Goal: Task Accomplishment & Management: Use online tool/utility

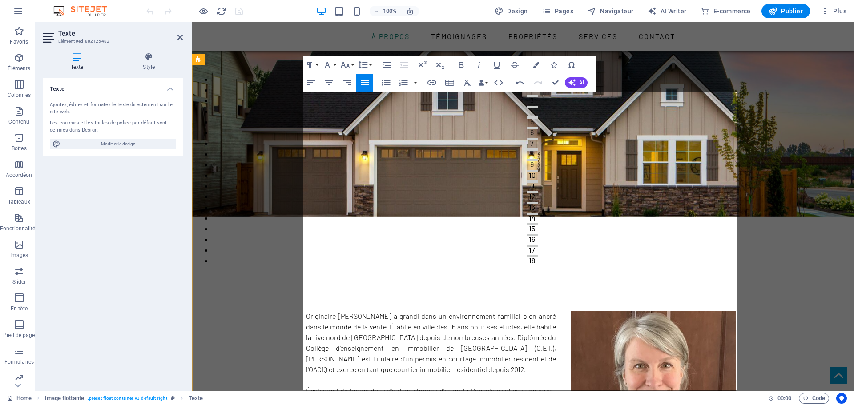
scroll to position [136, 0]
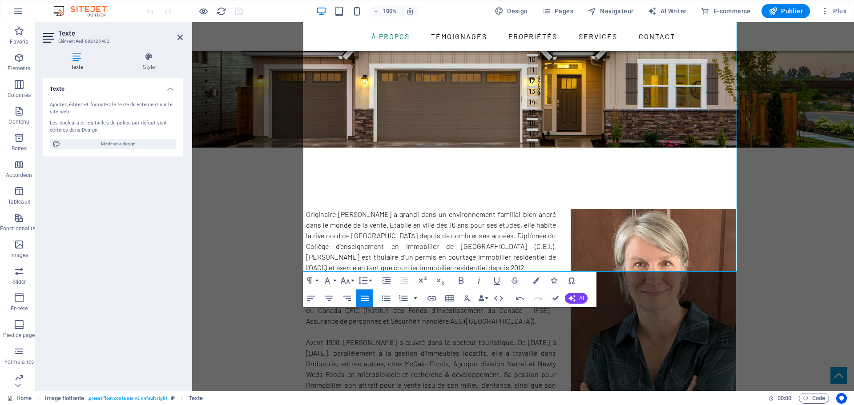
scroll to position [263, 0]
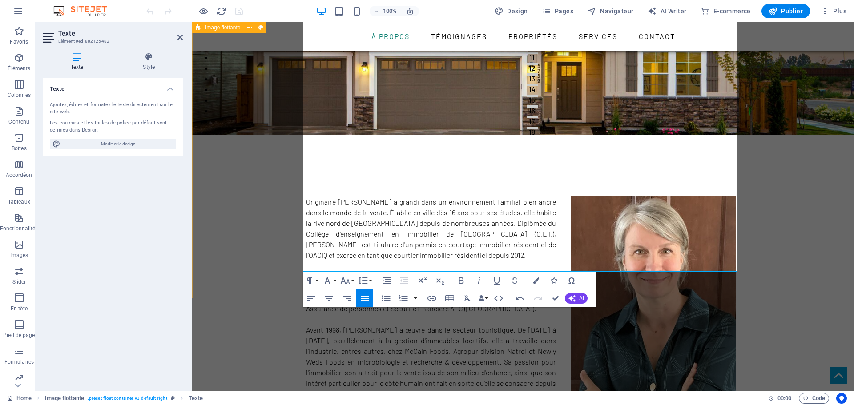
click at [261, 211] on div "Originaire [PERSON_NAME] a grandi dans un environnement familial bien ancré dan…" at bounding box center [523, 357] width 662 height 374
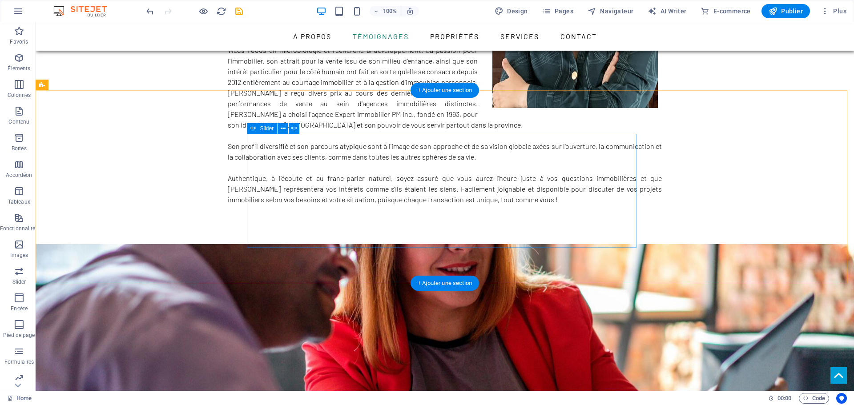
scroll to position [564, 0]
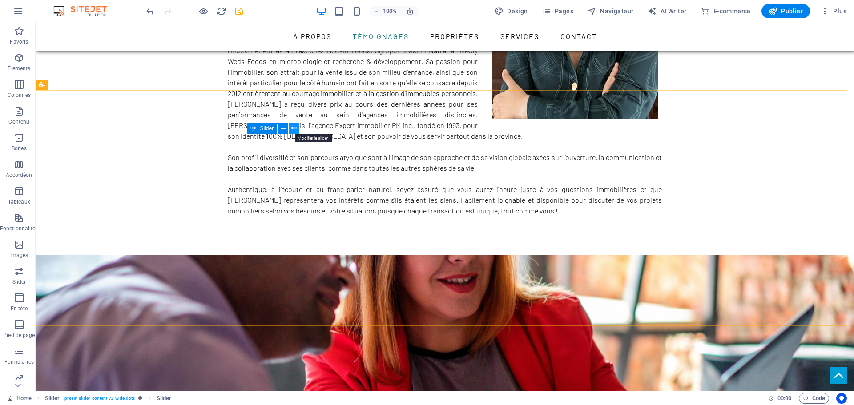
click at [295, 126] on icon at bounding box center [294, 128] width 6 height 9
select select "ms"
select select "s"
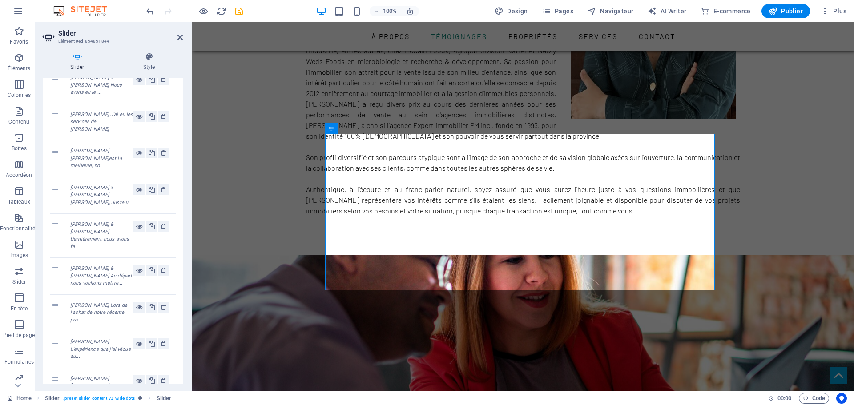
scroll to position [219, 0]
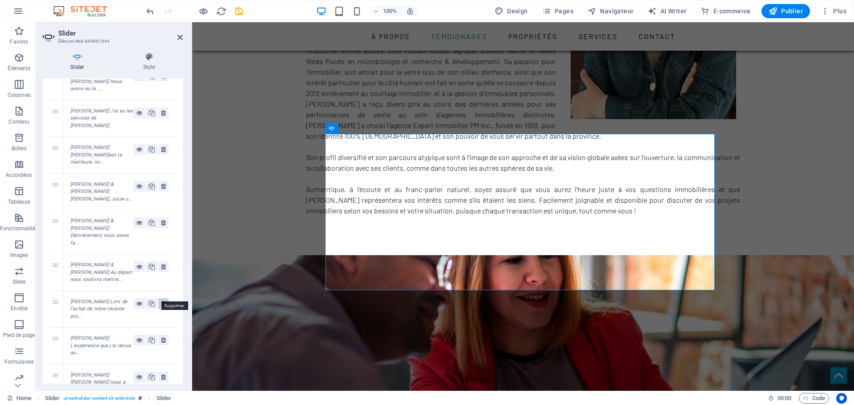
click at [163, 298] on icon at bounding box center [163, 303] width 5 height 11
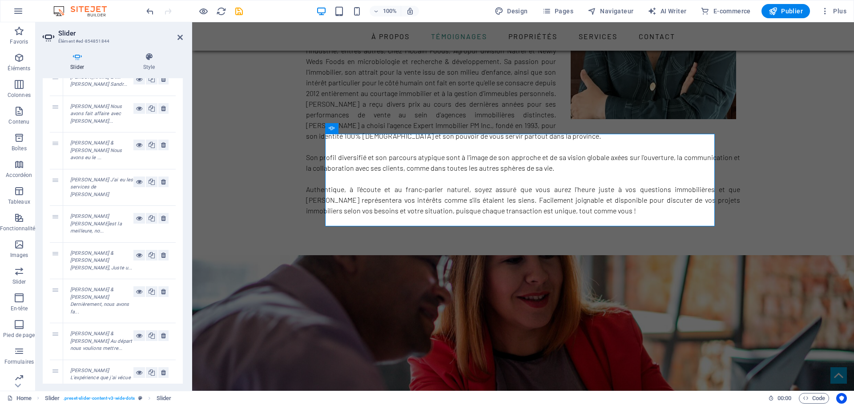
scroll to position [147, 0]
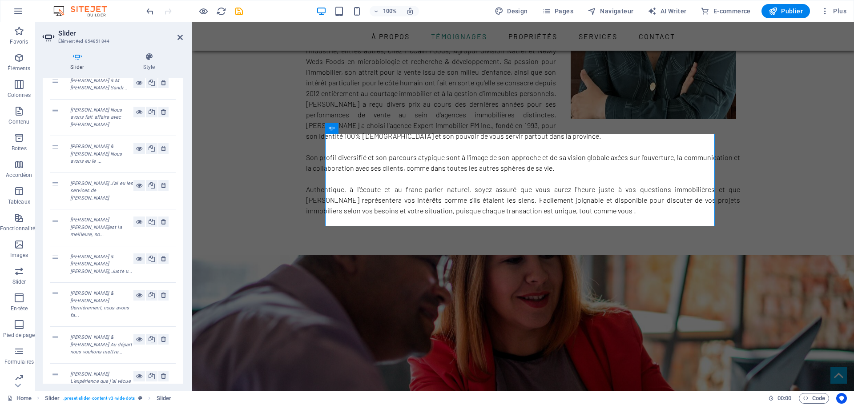
click at [95, 165] on div "[PERSON_NAME] & [PERSON_NAME] Nous avons eu le ..." at bounding box center [101, 154] width 63 height 22
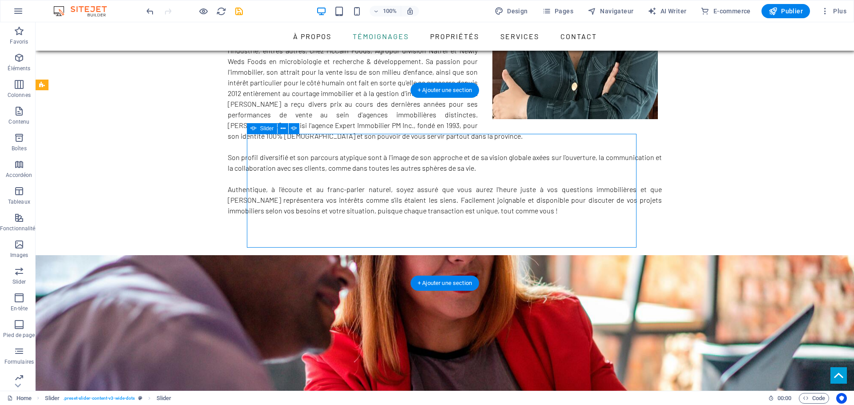
select select "ms"
select select "s"
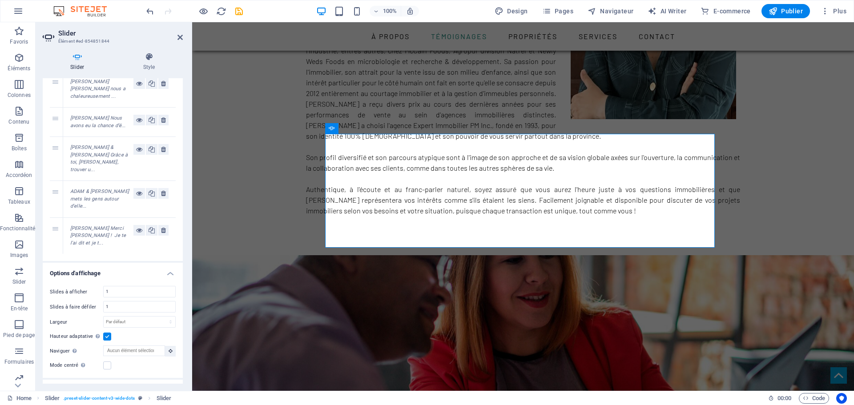
scroll to position [463, 0]
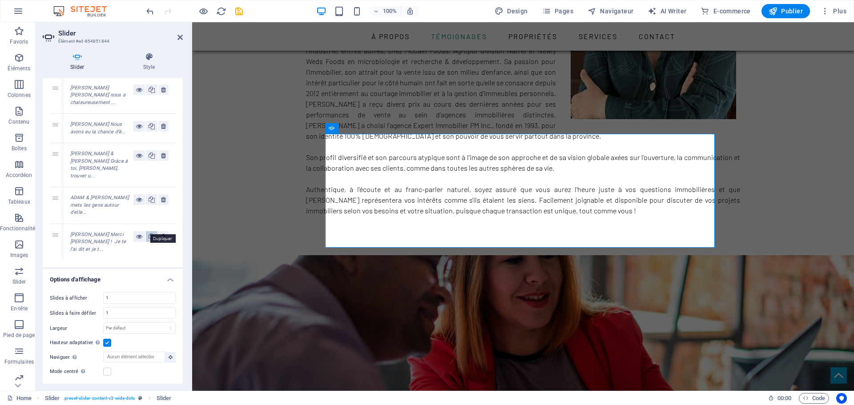
click at [153, 231] on icon at bounding box center [152, 236] width 6 height 11
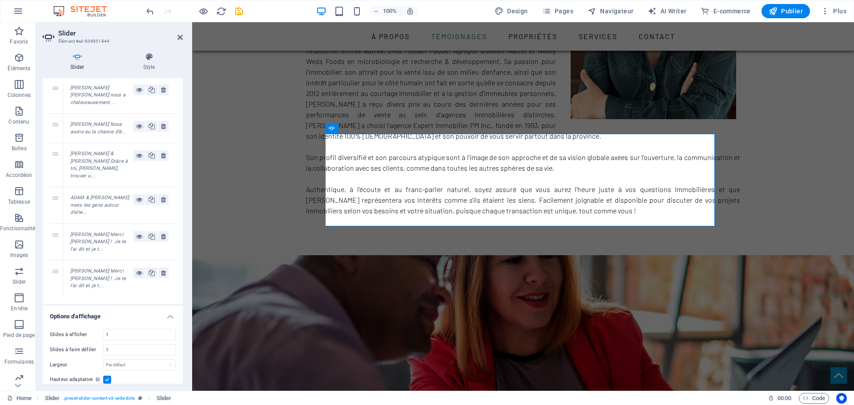
click at [98, 268] on em "[PERSON_NAME] Merci [PERSON_NAME] ! Je te l'ai dit et je t..." at bounding box center [98, 278] width 56 height 20
click at [93, 268] on em "[PERSON_NAME] Merci [PERSON_NAME] ! Je te l'ai dit et je t..." at bounding box center [98, 278] width 56 height 20
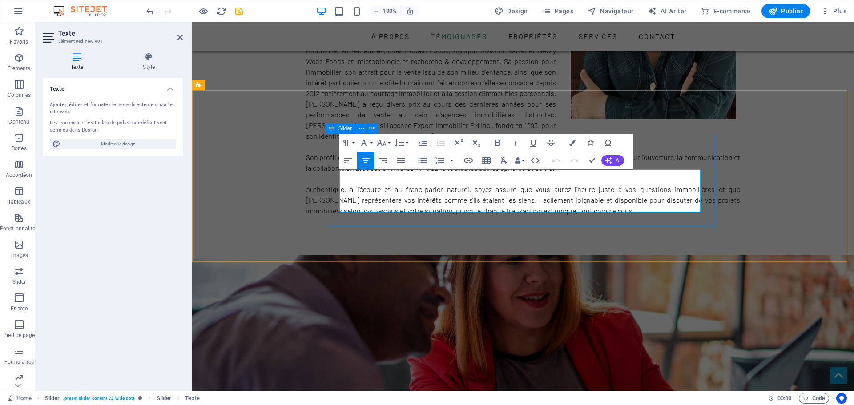
drag, startPoint x: 530, startPoint y: 205, endPoint x: 322, endPoint y: 171, distance: 210.9
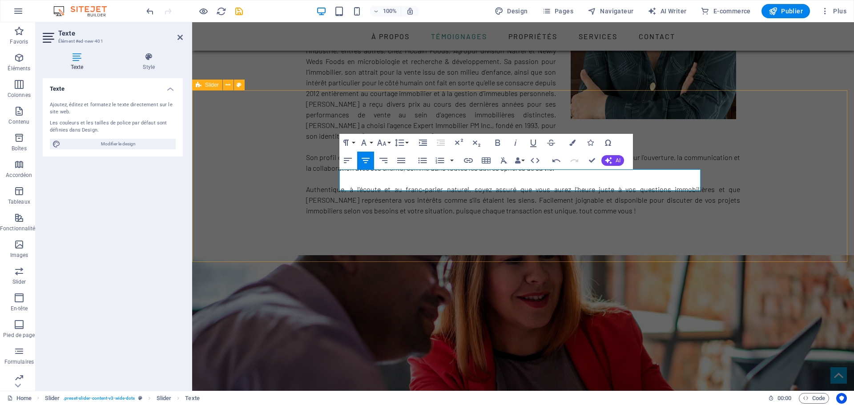
scroll to position [1269, 2]
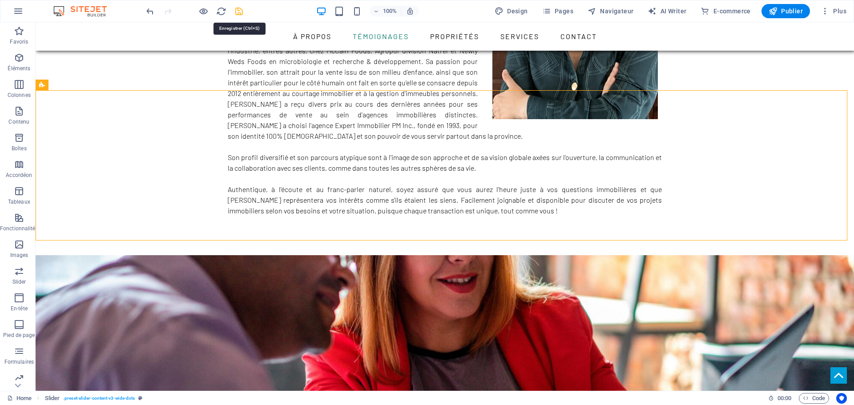
click at [238, 11] on icon "save" at bounding box center [239, 11] width 10 height 10
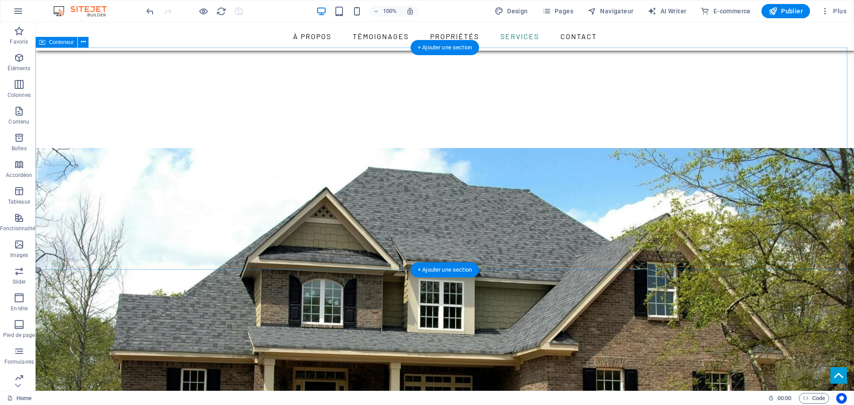
scroll to position [1174, 0]
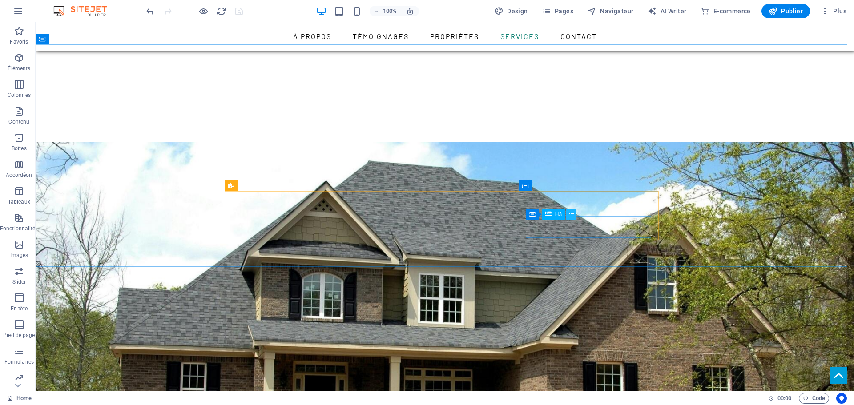
click at [572, 214] on icon at bounding box center [571, 213] width 5 height 9
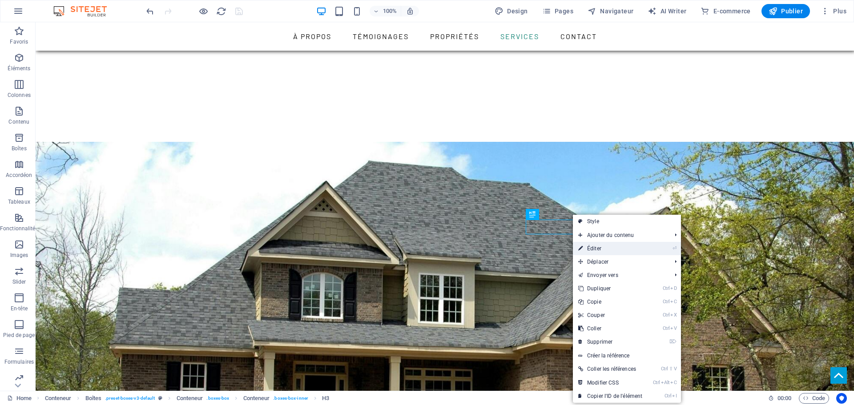
click at [596, 245] on link "⏎ Éditer" at bounding box center [610, 248] width 75 height 13
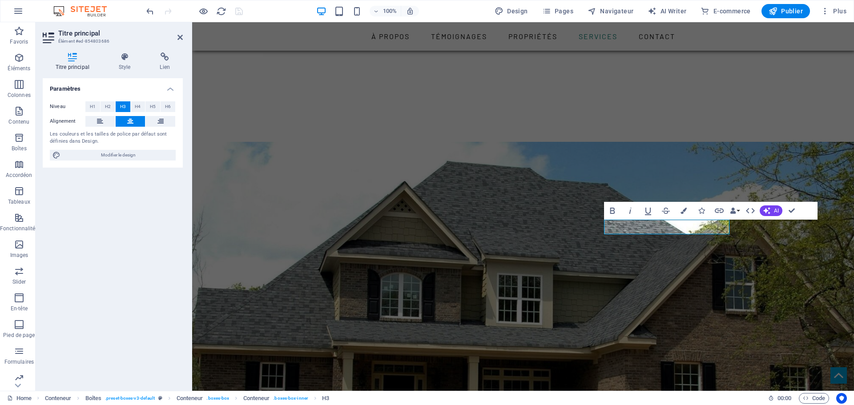
click at [129, 121] on icon at bounding box center [130, 121] width 6 height 11
click at [667, 198] on div "Icône" at bounding box center [681, 193] width 47 height 11
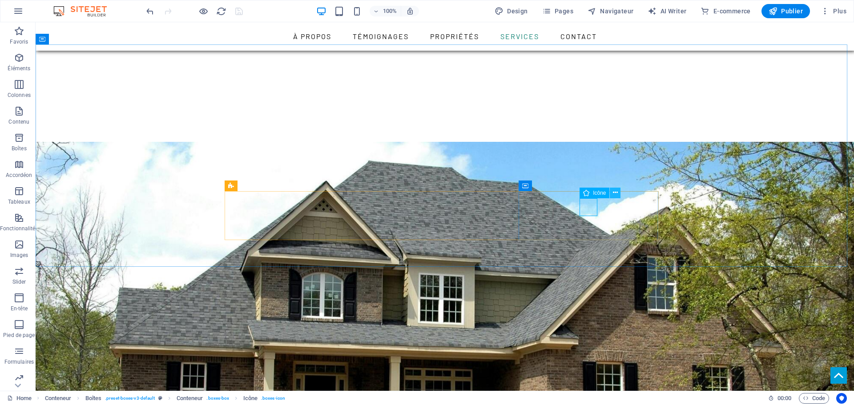
click at [616, 194] on icon at bounding box center [615, 192] width 5 height 9
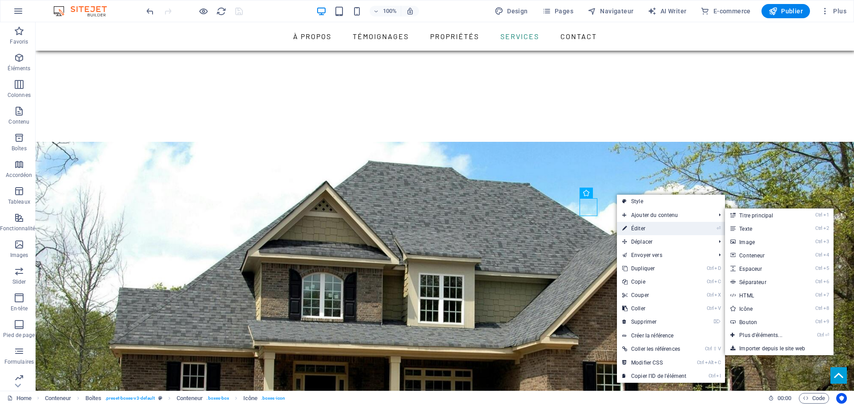
click at [673, 229] on link "⏎ Éditer" at bounding box center [654, 228] width 75 height 13
select select "xMidYMid"
select select "px"
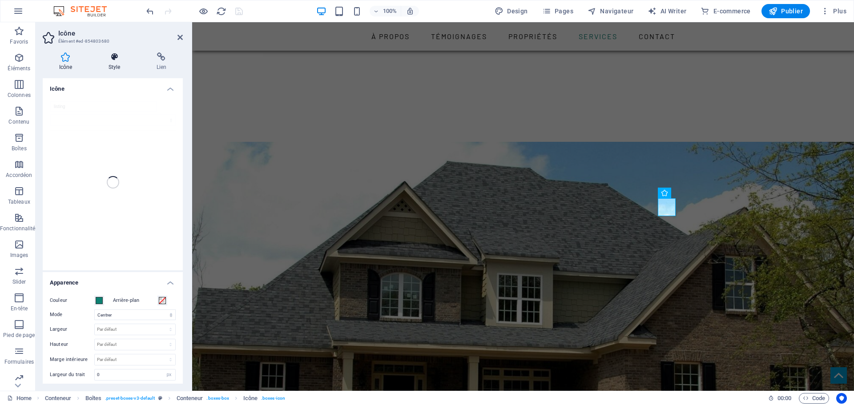
click at [113, 64] on h4 "Style" at bounding box center [116, 61] width 48 height 19
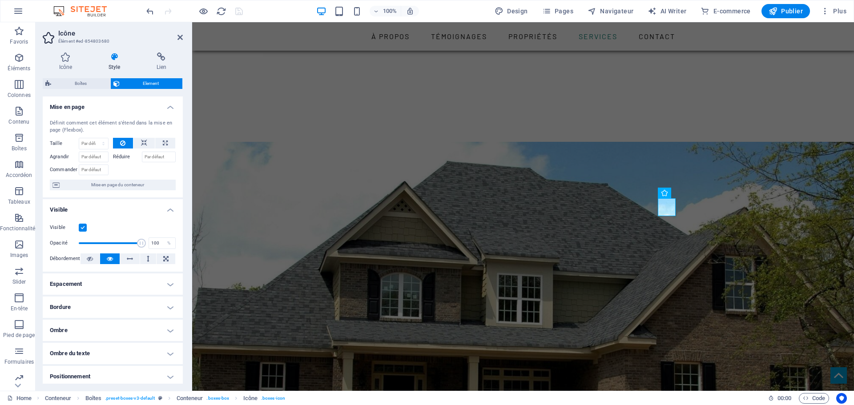
click at [108, 284] on h4 "Espacement" at bounding box center [113, 284] width 140 height 21
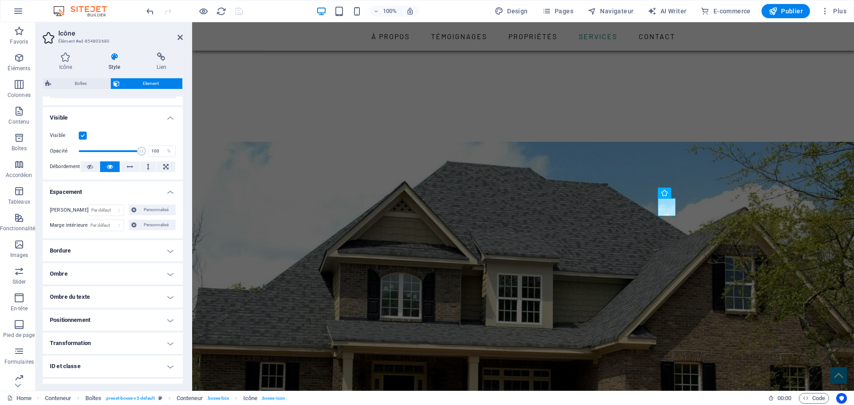
scroll to position [106, 0]
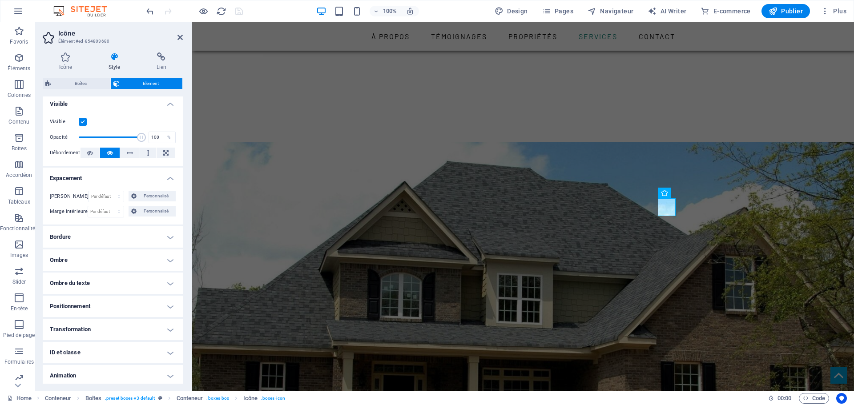
click at [117, 300] on h4 "Positionnement" at bounding box center [113, 306] width 140 height 21
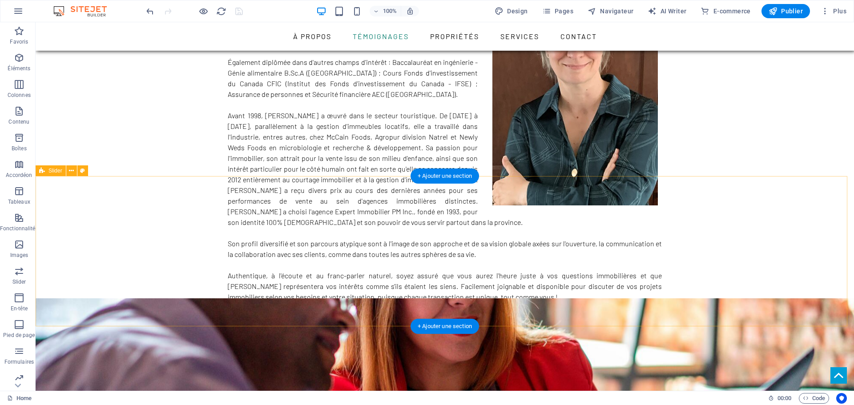
scroll to position [478, 0]
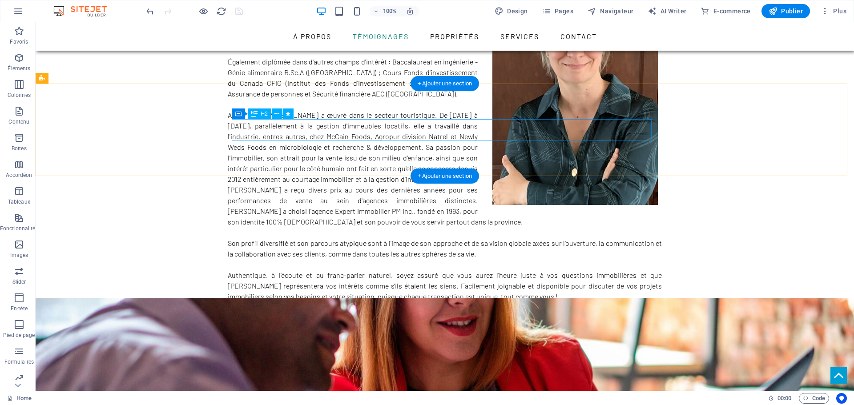
click at [788, 298] on figure at bounding box center [445, 413] width 818 height 231
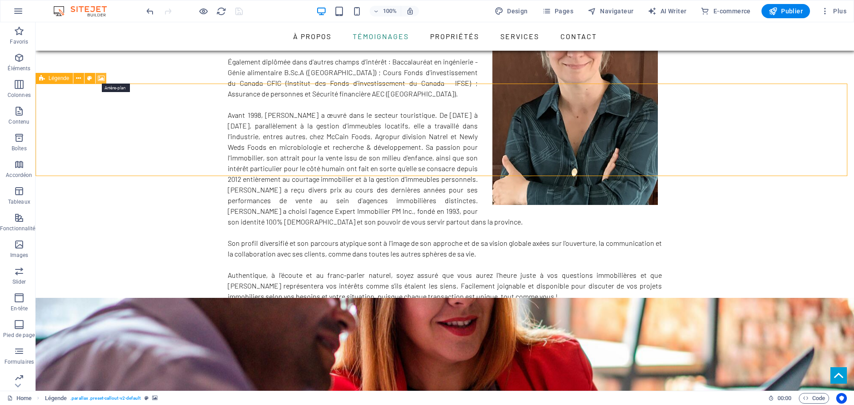
click at [101, 78] on icon at bounding box center [101, 78] width 7 height 9
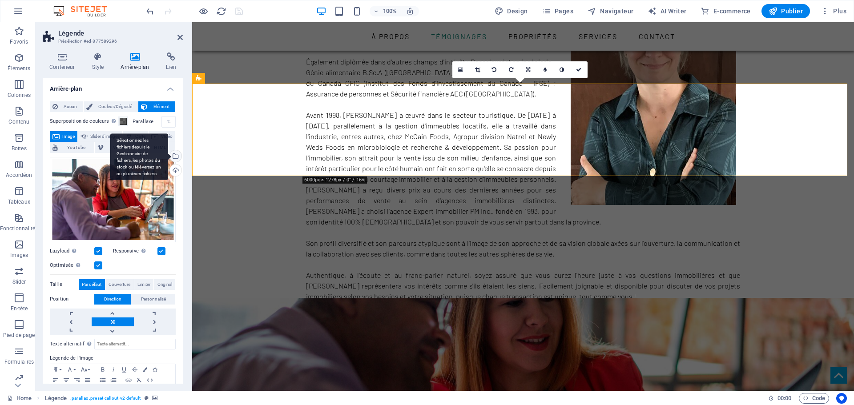
click at [175, 154] on div "Sélectionnez les fichiers depuis le Gestionnaire de fichiers, les photos du sto…" at bounding box center [174, 156] width 13 height 13
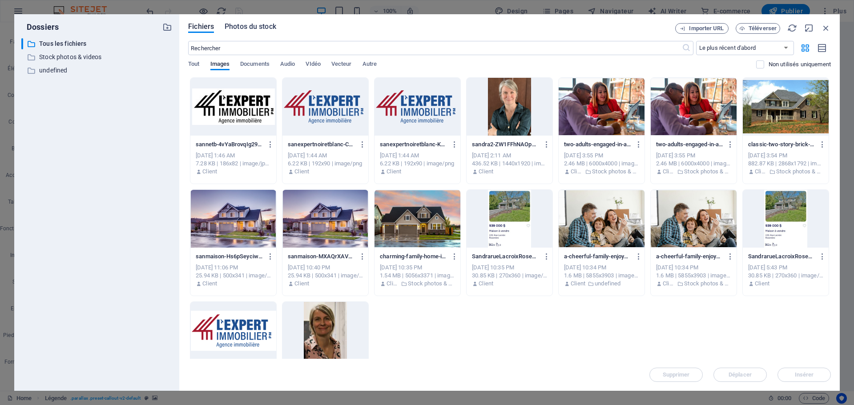
click at [255, 28] on span "Photos du stock" at bounding box center [251, 26] width 52 height 11
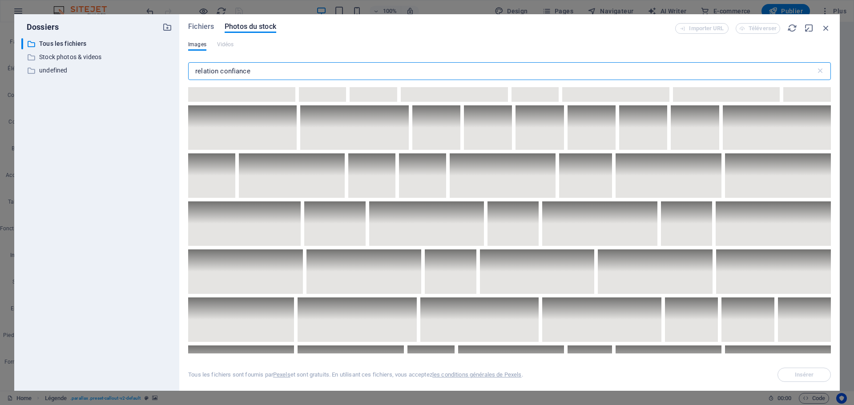
scroll to position [0, 0]
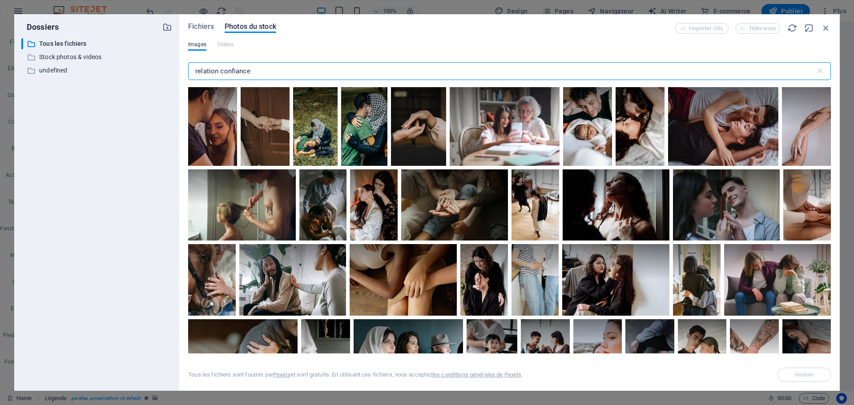
drag, startPoint x: 262, startPoint y: 75, endPoint x: 175, endPoint y: 72, distance: 86.8
click at [175, 72] on div "Dossiers ​ Tous les fichiers Tous les fichiers ​ Stock photos & videos Stock ph…" at bounding box center [426, 202] width 825 height 377
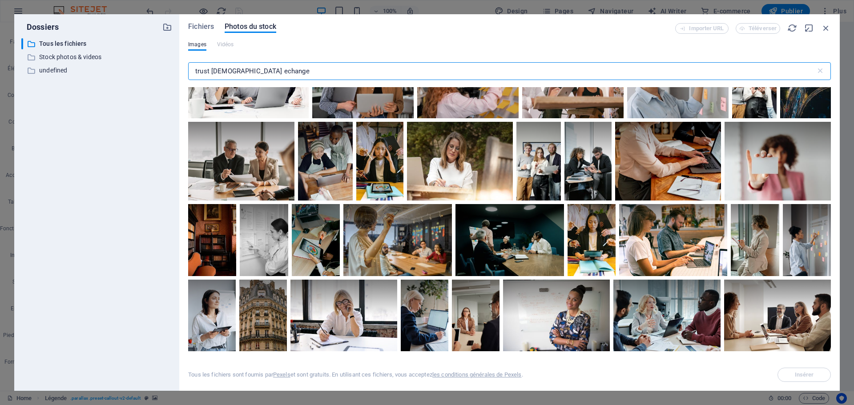
scroll to position [454, 0]
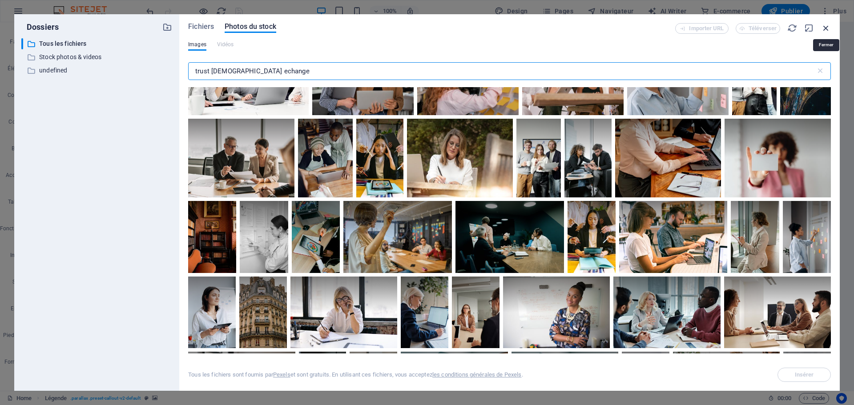
type input "trust [DEMOGRAPHIC_DATA] echange"
drag, startPoint x: 829, startPoint y: 25, endPoint x: 610, endPoint y: 44, distance: 220.1
click at [829, 25] on icon "button" at bounding box center [826, 28] width 10 height 10
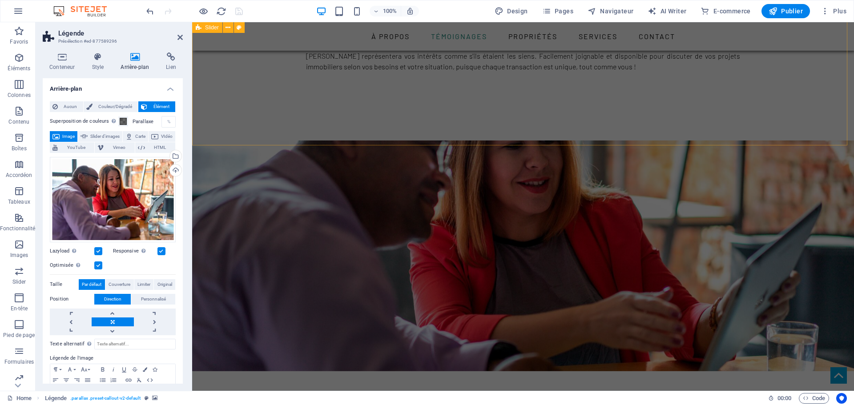
scroll to position [691, 0]
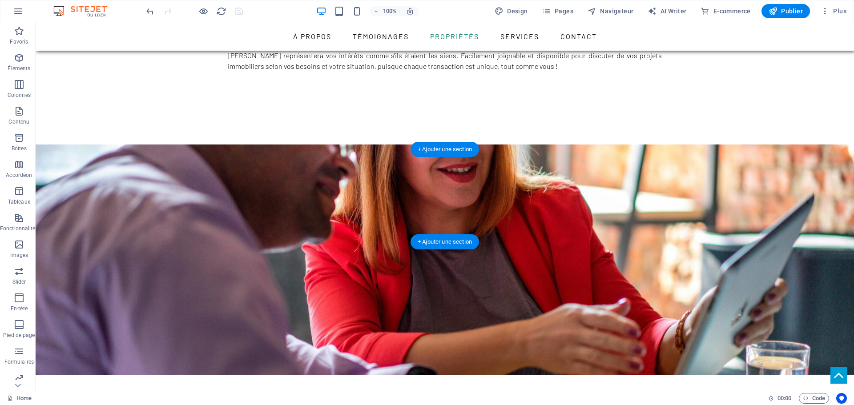
scroll to position [696, 0]
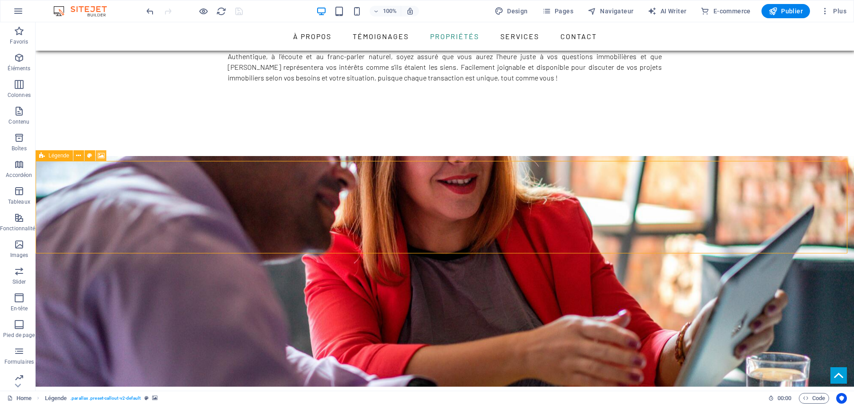
click at [103, 155] on icon at bounding box center [101, 155] width 7 height 9
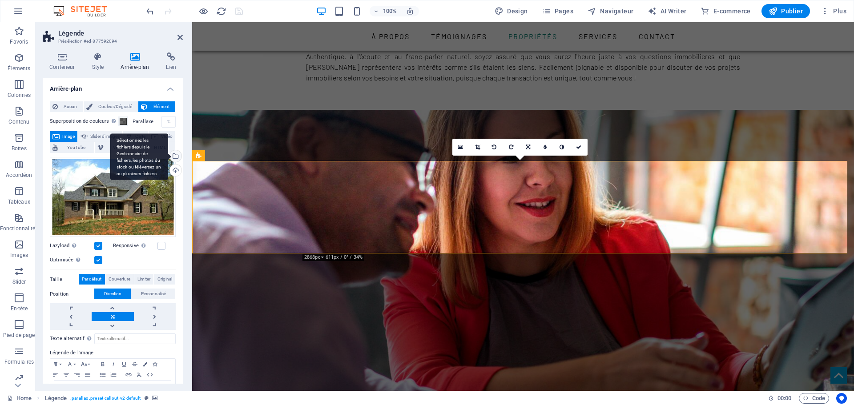
click at [176, 156] on div "Sélectionnez les fichiers depuis le Gestionnaire de fichiers, les photos du sto…" at bounding box center [174, 156] width 13 height 13
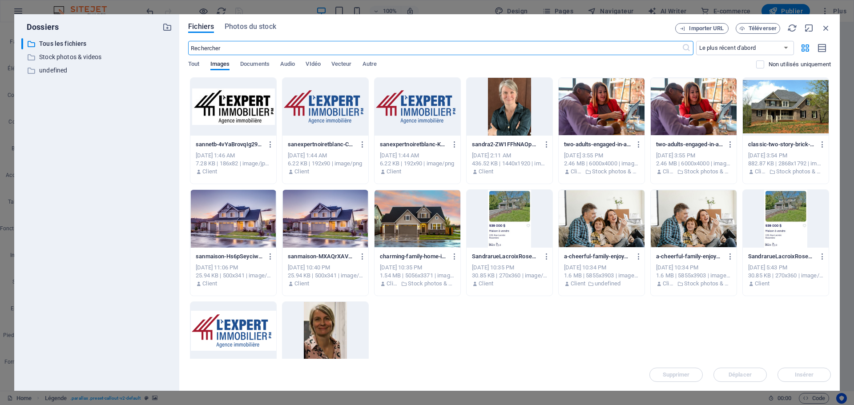
scroll to position [691, 0]
click at [714, 220] on div at bounding box center [694, 219] width 86 height 58
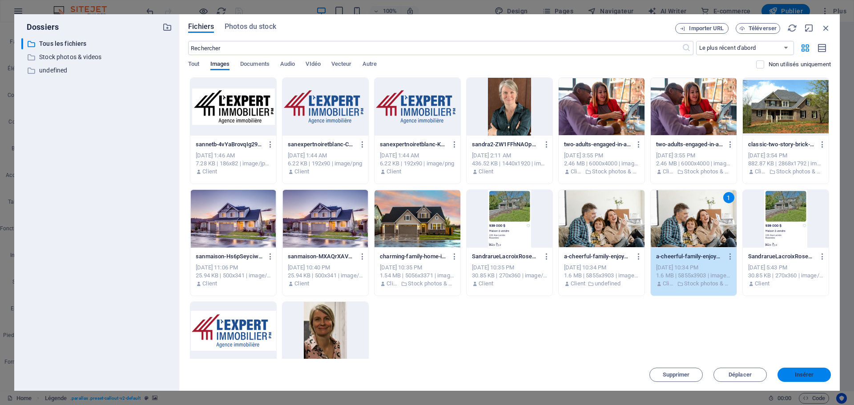
click at [813, 376] on span "Insérer" at bounding box center [804, 374] width 46 height 5
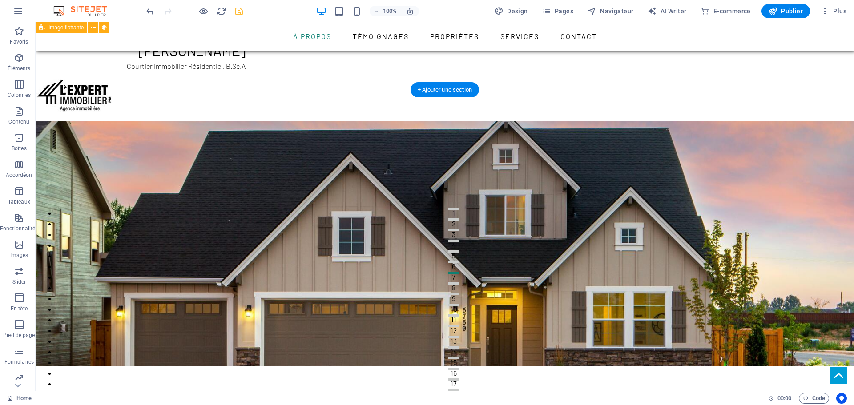
scroll to position [0, 0]
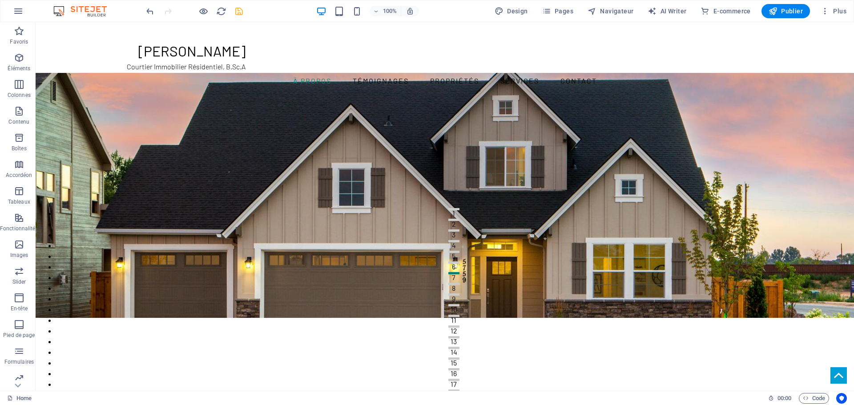
click at [240, 11] on icon "save" at bounding box center [239, 11] width 10 height 10
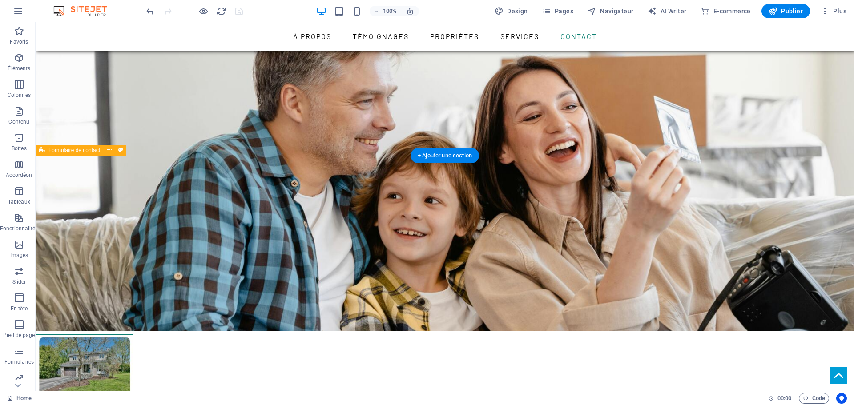
scroll to position [1469, 0]
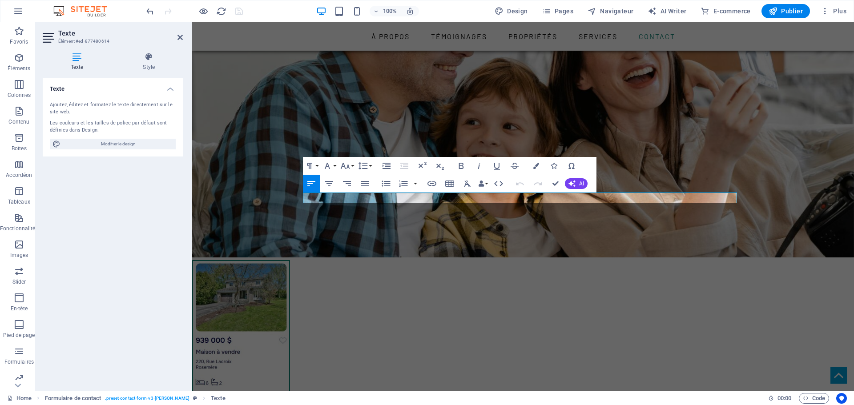
scroll to position [1459, 0]
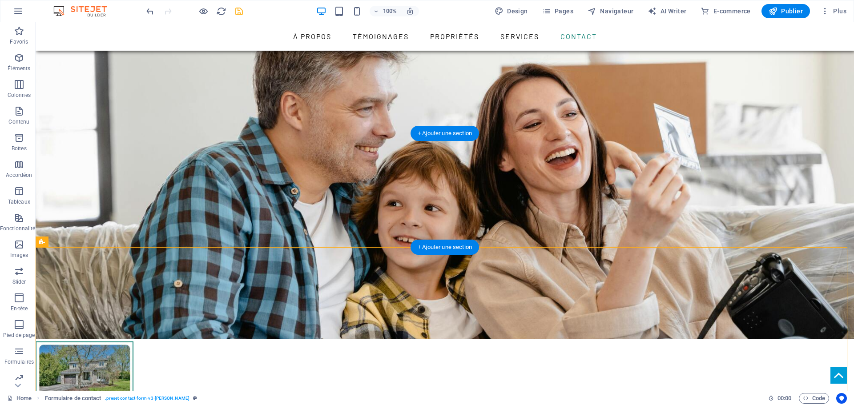
scroll to position [1389, 0]
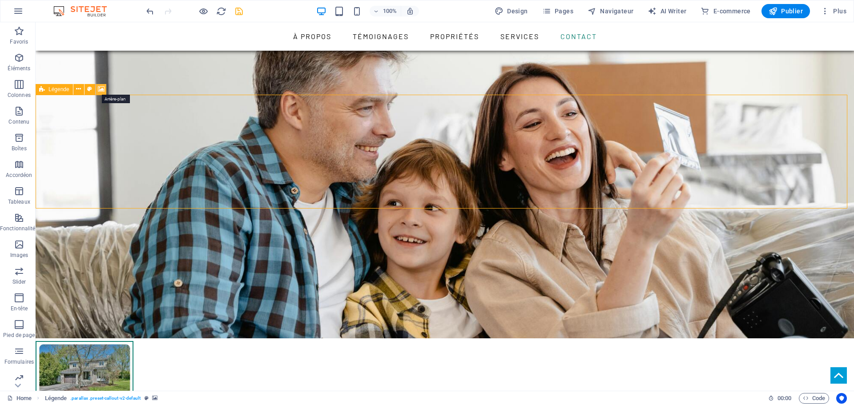
drag, startPoint x: 99, startPoint y: 86, endPoint x: 76, endPoint y: 171, distance: 87.5
click at [99, 86] on icon at bounding box center [101, 89] width 7 height 9
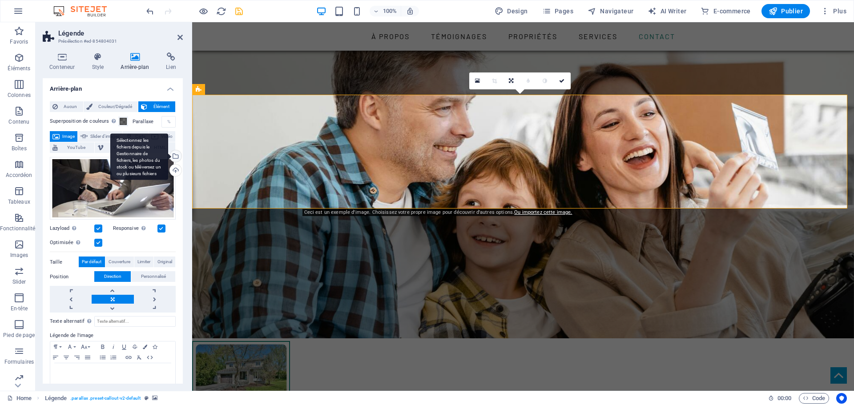
click at [175, 157] on div "Sélectionnez les fichiers depuis le Gestionnaire de fichiers, les photos du sto…" at bounding box center [174, 156] width 13 height 13
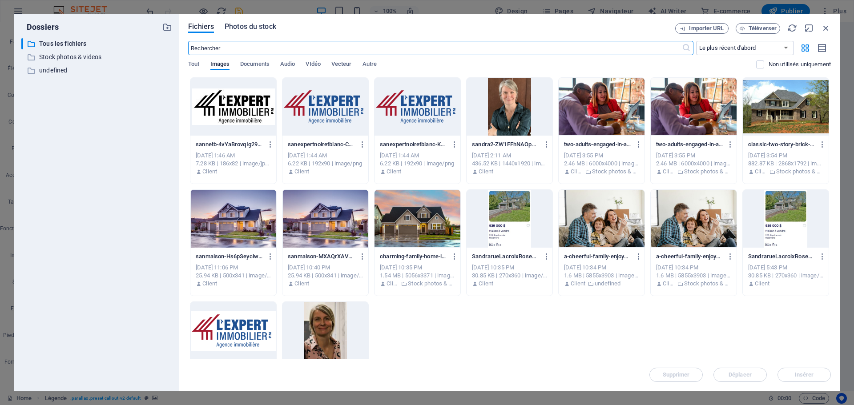
click at [270, 24] on span "Photos du stock" at bounding box center [251, 26] width 52 height 11
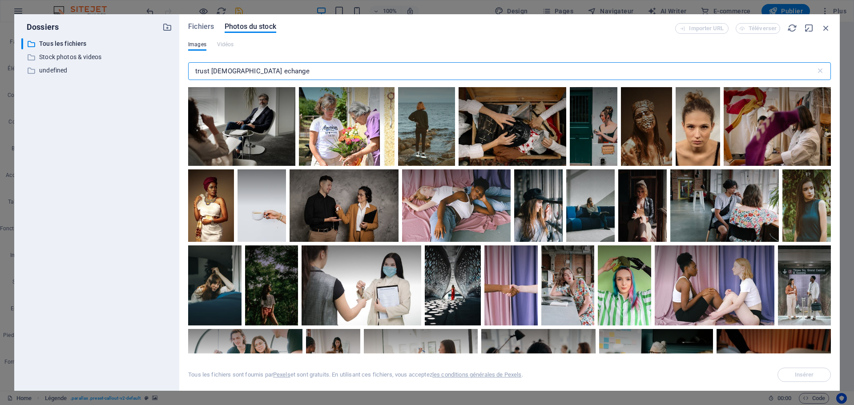
click at [303, 71] on input "trust [DEMOGRAPHIC_DATA] echange" at bounding box center [502, 71] width 628 height 18
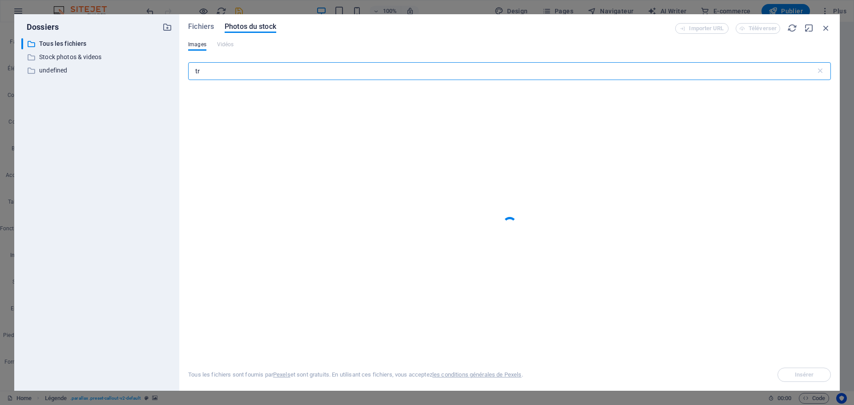
type input "t"
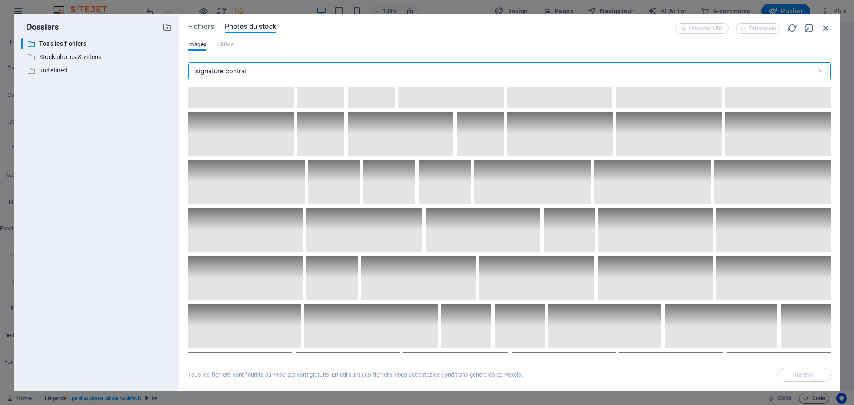
scroll to position [1989, 0]
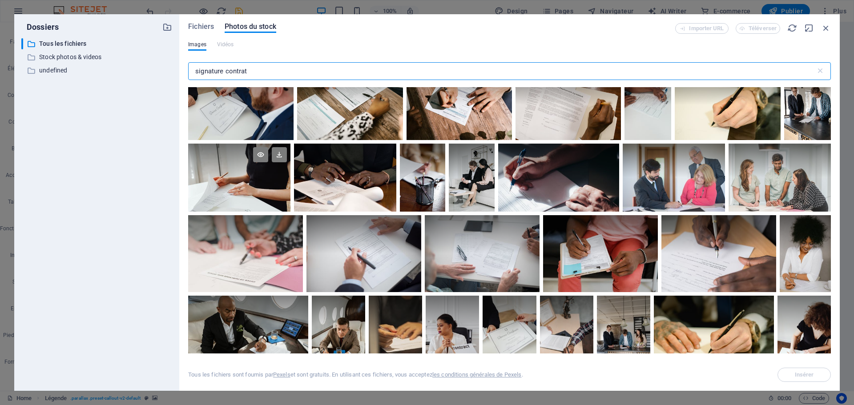
type input "signature contrat"
click at [241, 168] on div at bounding box center [239, 161] width 102 height 34
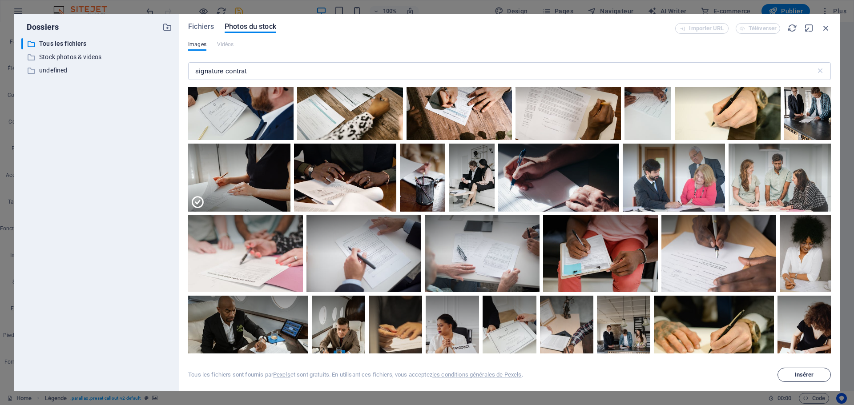
drag, startPoint x: 806, startPoint y: 374, endPoint x: 811, endPoint y: 372, distance: 5.6
click at [811, 372] on span "Insérer" at bounding box center [804, 374] width 19 height 5
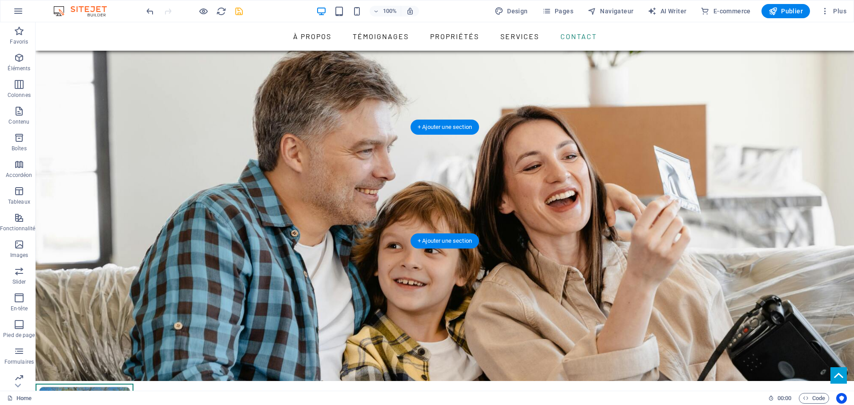
scroll to position [1337, 0]
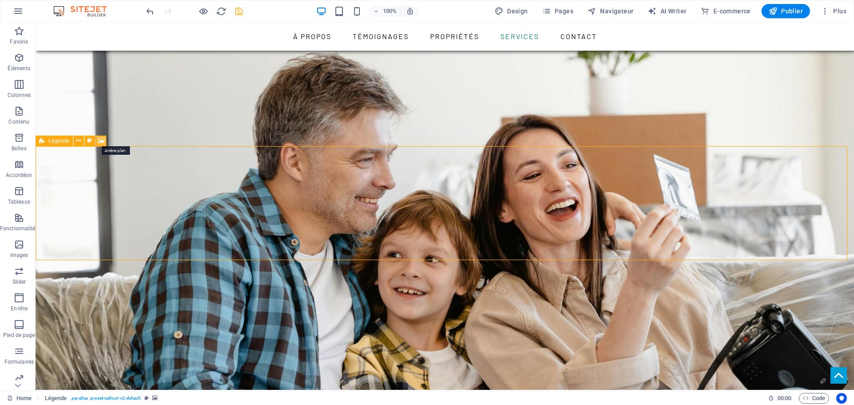
click at [100, 141] on icon at bounding box center [101, 140] width 7 height 9
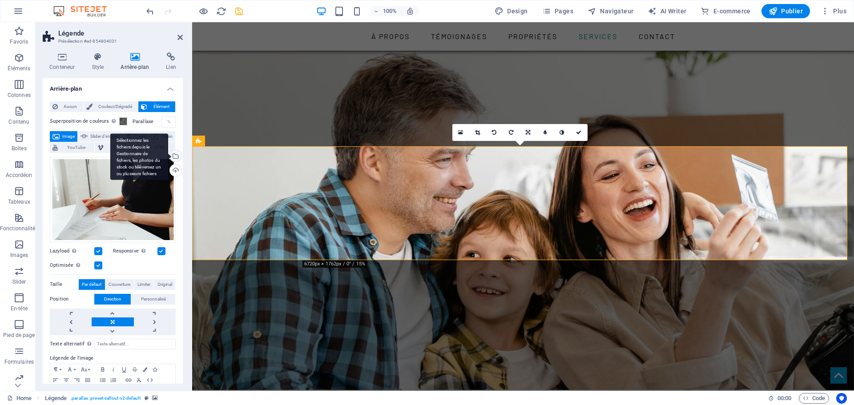
click at [175, 157] on div "Sélectionnez les fichiers depuis le Gestionnaire de fichiers, les photos du sto…" at bounding box center [174, 156] width 13 height 13
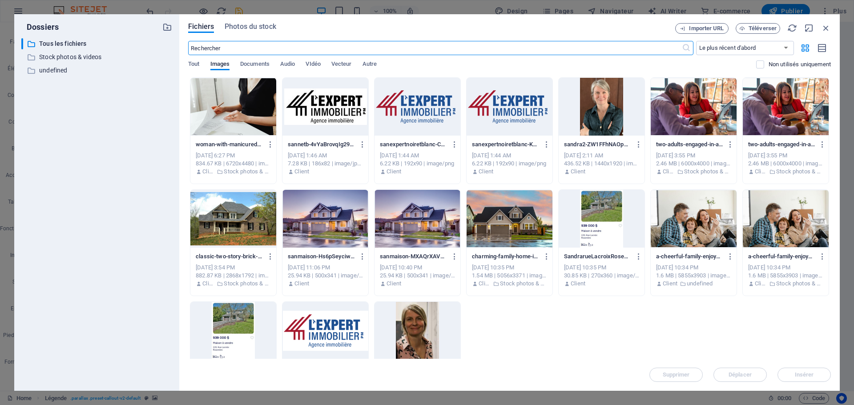
click at [250, 50] on input "text" at bounding box center [434, 48] width 493 height 14
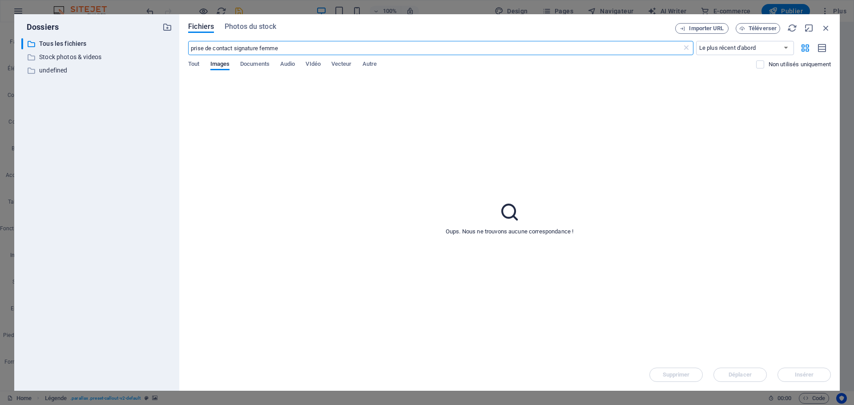
drag, startPoint x: 232, startPoint y: 48, endPoint x: 166, endPoint y: 50, distance: 65.9
click at [166, 50] on div "Dossiers ​ Tous les fichiers Tous les fichiers ​ Stock photos & videos Stock ph…" at bounding box center [426, 202] width 825 height 377
type input "signature femme"
click at [244, 48] on input "signature femme" at bounding box center [434, 48] width 493 height 14
click at [258, 48] on input "signature femme" at bounding box center [434, 48] width 493 height 14
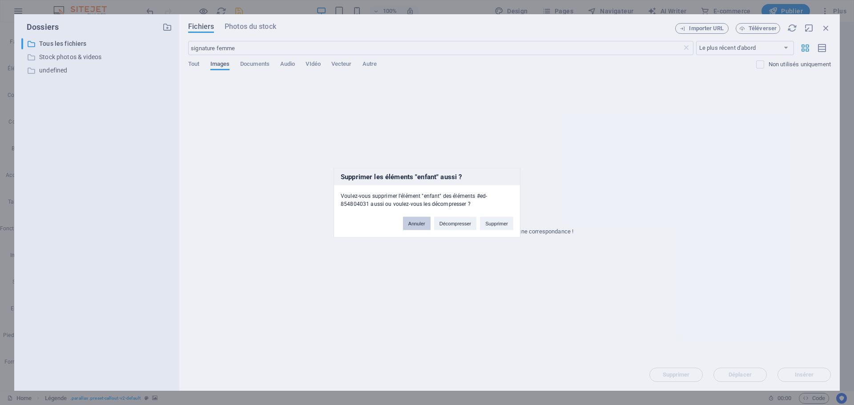
click at [414, 221] on button "Annuler" at bounding box center [417, 223] width 28 height 13
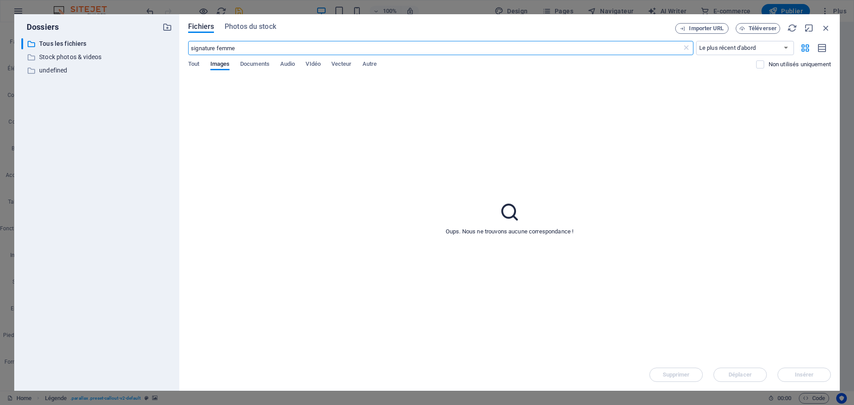
click at [251, 51] on input "signature femme" at bounding box center [434, 48] width 493 height 14
type input "signature"
click at [265, 25] on span "Photos du stock" at bounding box center [251, 26] width 52 height 11
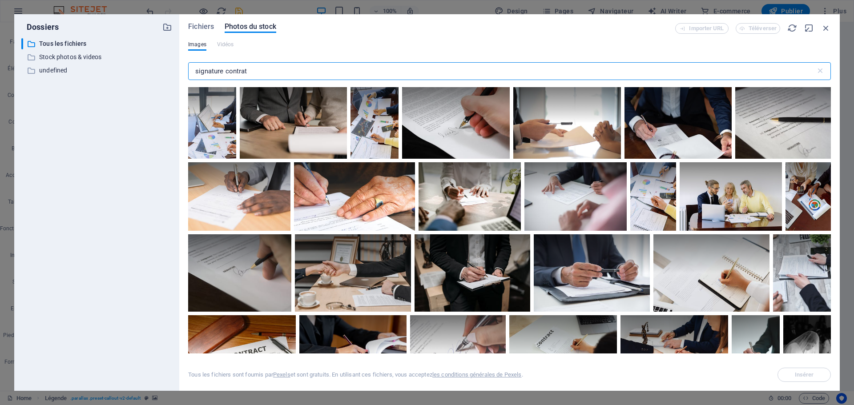
click at [259, 72] on input "signature contrat" at bounding box center [502, 71] width 628 height 18
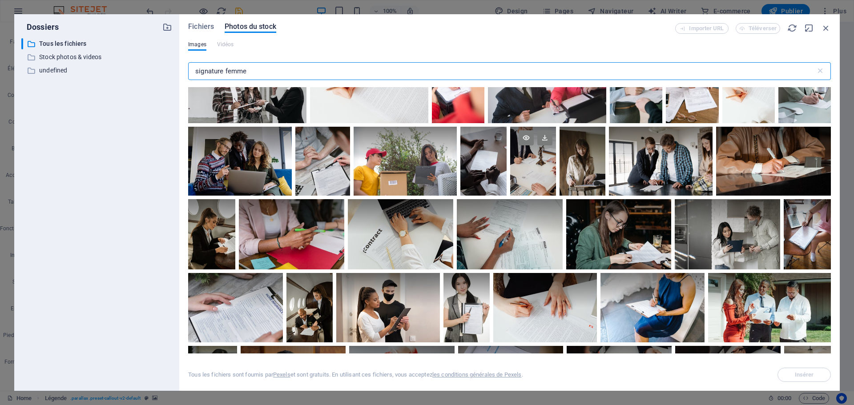
scroll to position [132, 0]
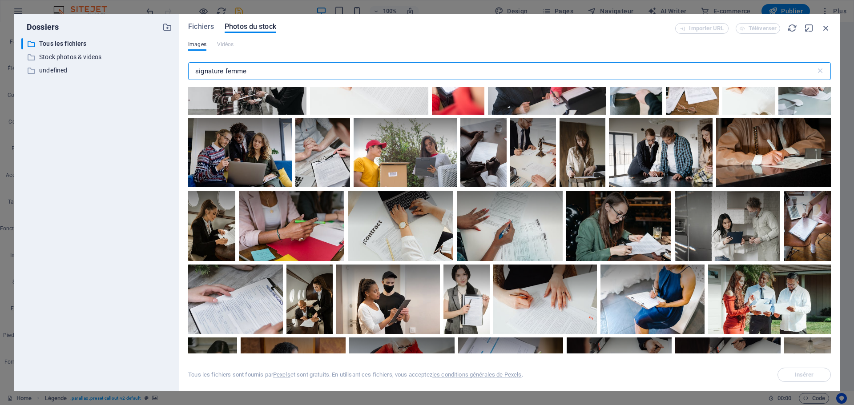
type input "signature femme"
drag, startPoint x: 834, startPoint y: 100, endPoint x: 836, endPoint y: 114, distance: 14.8
click at [836, 114] on div "Fichiers Photos du stock Importer URL Téléverser Images [PERSON_NAME] signature…" at bounding box center [509, 202] width 660 height 377
drag, startPoint x: 850, startPoint y: 117, endPoint x: 850, endPoint y: 128, distance: 11.1
click at [850, 128] on div "Dossiers ​ Tous les fichiers Tous les fichiers ​ Stock photos & videos Stock ph…" at bounding box center [427, 202] width 854 height 405
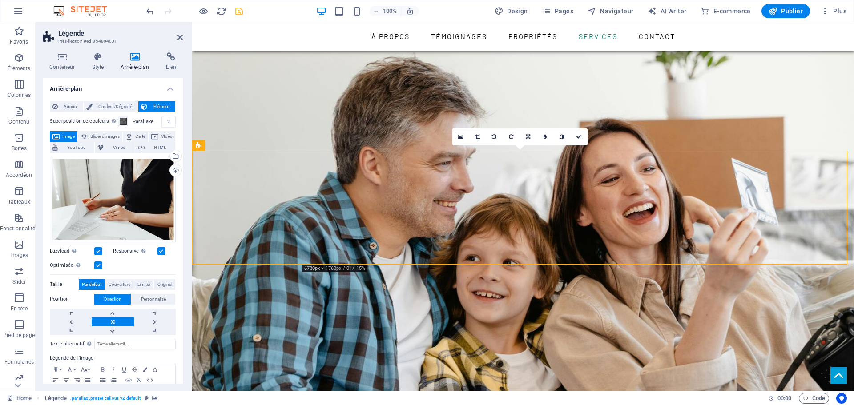
scroll to position [1332, 0]
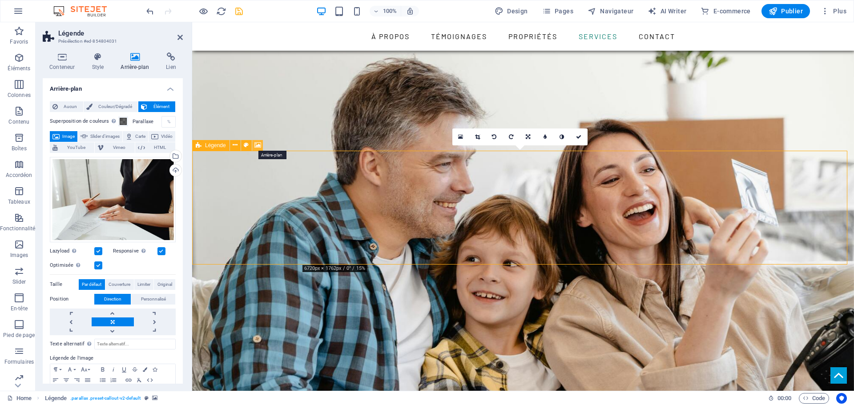
click at [258, 145] on icon at bounding box center [257, 145] width 7 height 9
click at [258, 144] on icon at bounding box center [257, 145] width 7 height 9
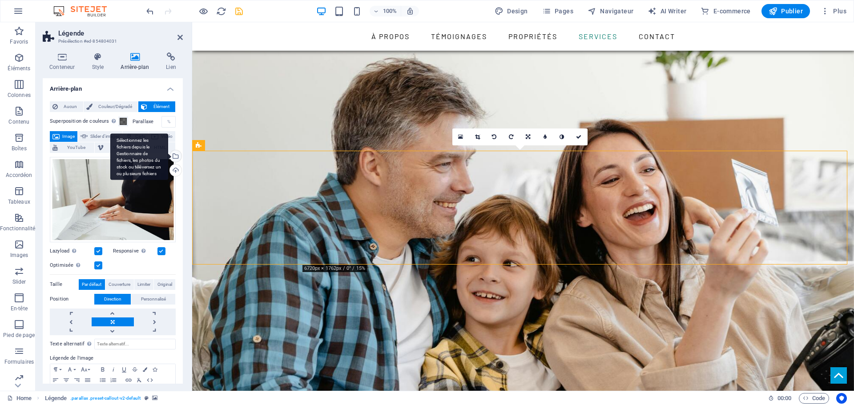
click at [176, 156] on div "Sélectionnez les fichiers depuis le Gestionnaire de fichiers, les photos du sto…" at bounding box center [174, 156] width 13 height 13
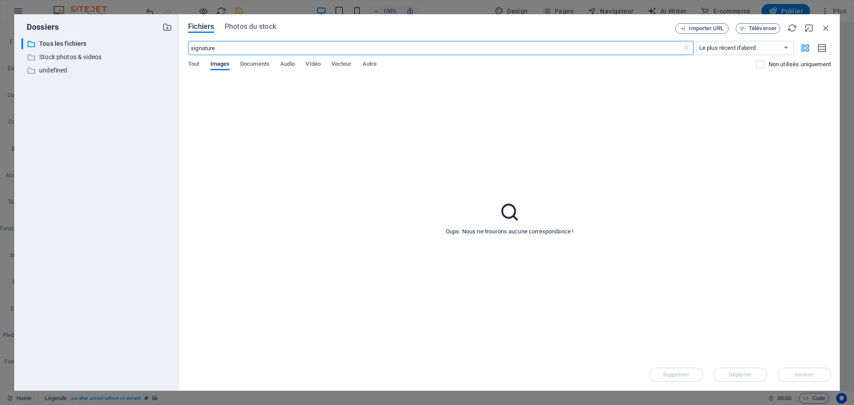
click at [233, 46] on input "signature" at bounding box center [434, 48] width 493 height 14
click at [251, 23] on span "Photos du stock" at bounding box center [251, 26] width 52 height 11
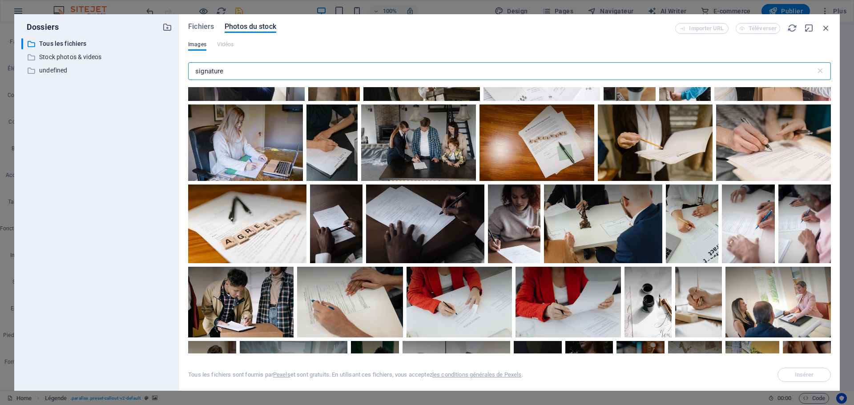
scroll to position [3207, 0]
type input "signature"
click at [577, 284] on div at bounding box center [567, 283] width 105 height 35
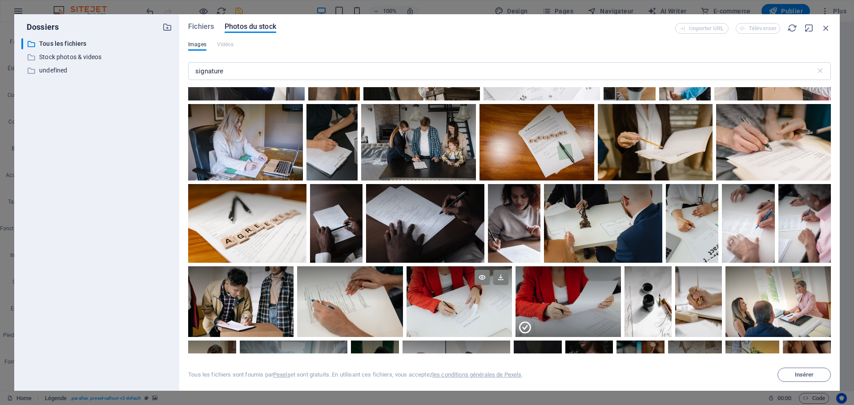
click at [451, 298] on div at bounding box center [459, 301] width 105 height 70
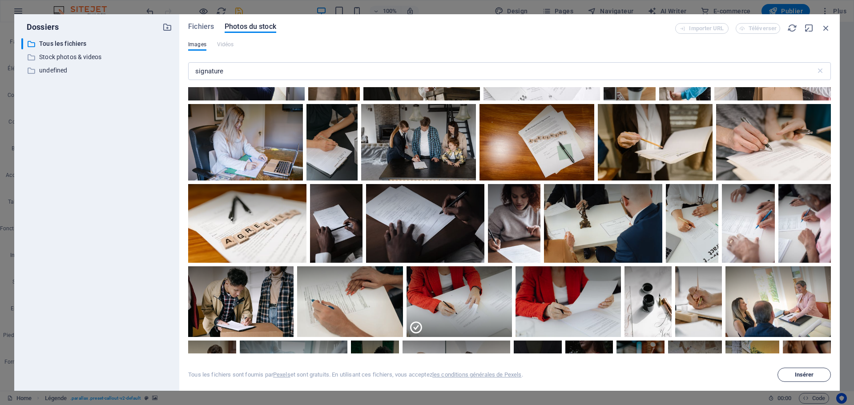
click at [800, 377] on span "Insérer" at bounding box center [804, 374] width 19 height 5
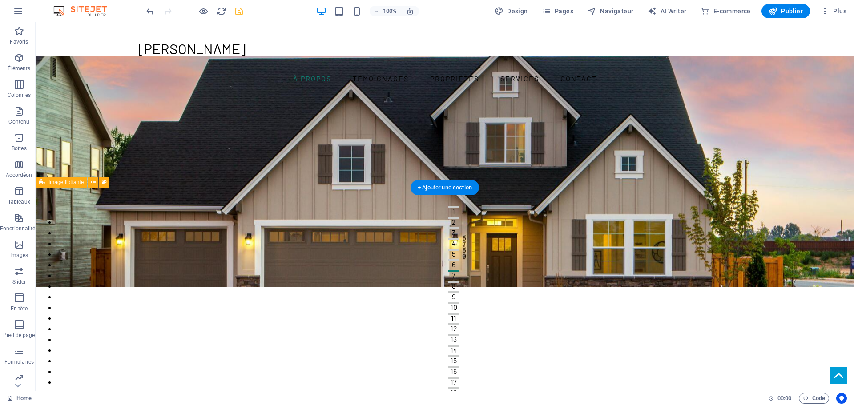
scroll to position [0, 0]
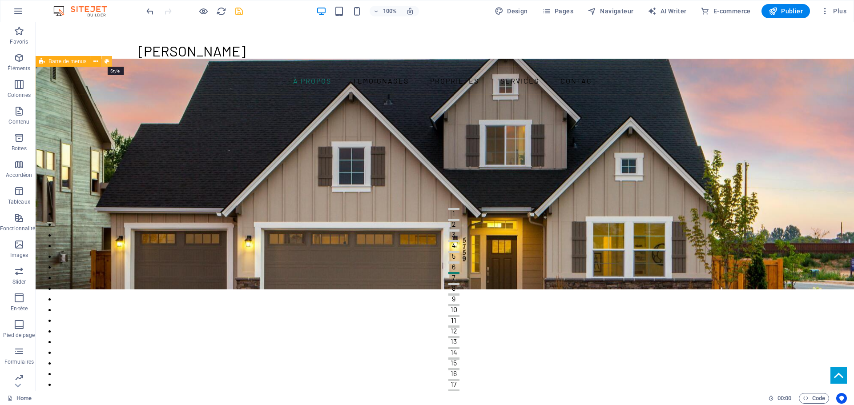
click at [107, 62] on icon at bounding box center [107, 61] width 5 height 9
select select "rem"
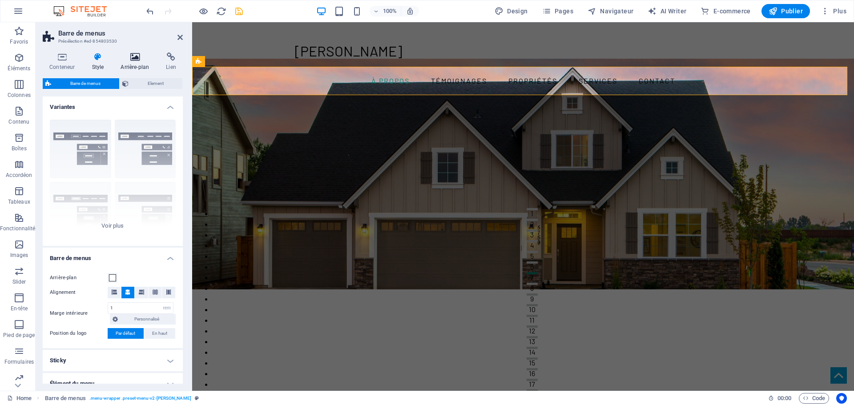
click at [133, 59] on icon at bounding box center [135, 56] width 42 height 9
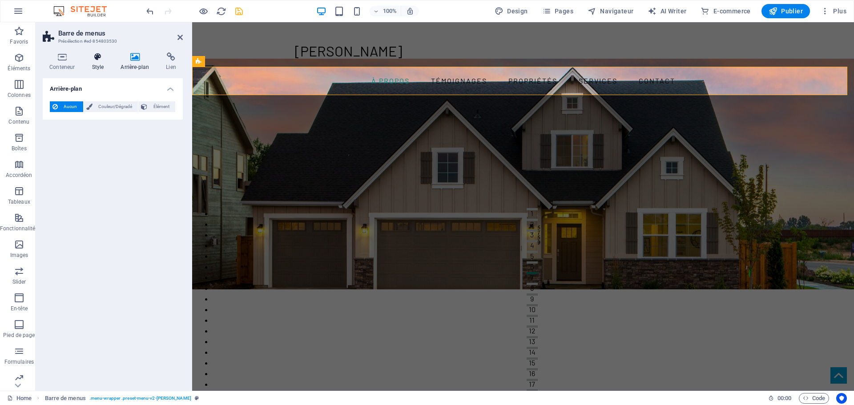
click at [92, 56] on icon at bounding box center [97, 56] width 25 height 9
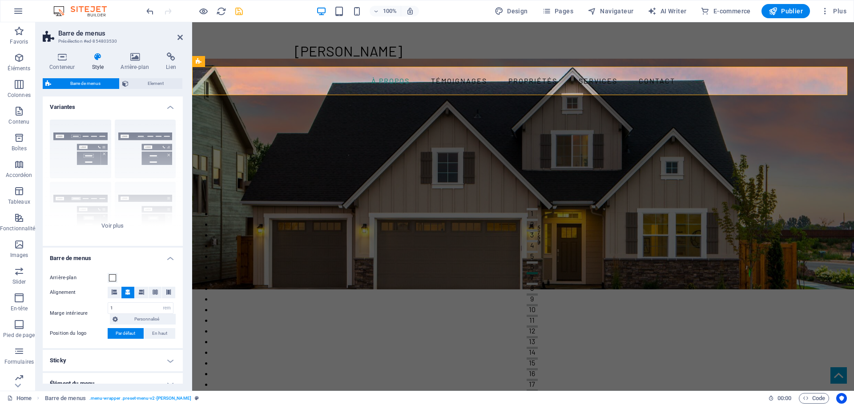
click at [275, 138] on figure at bounding box center [523, 174] width 662 height 231
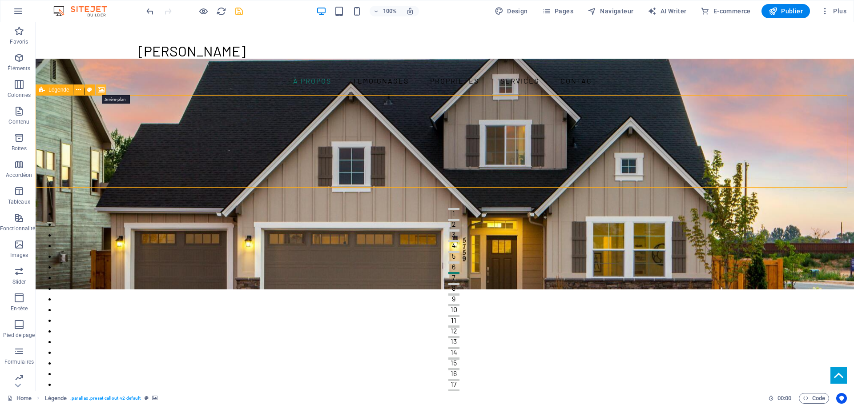
click at [101, 89] on icon at bounding box center [101, 89] width 7 height 9
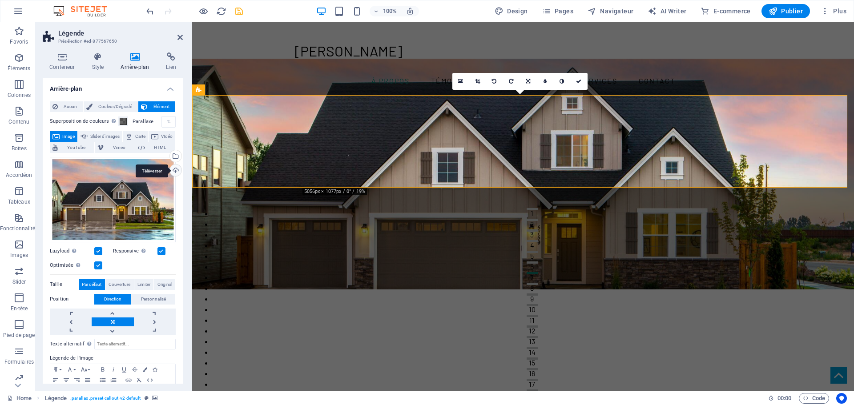
click at [174, 169] on div "Téléverser" at bounding box center [174, 171] width 13 height 13
click at [175, 154] on div "Sélectionnez les fichiers depuis le Gestionnaire de fichiers, les photos du sto…" at bounding box center [174, 156] width 13 height 13
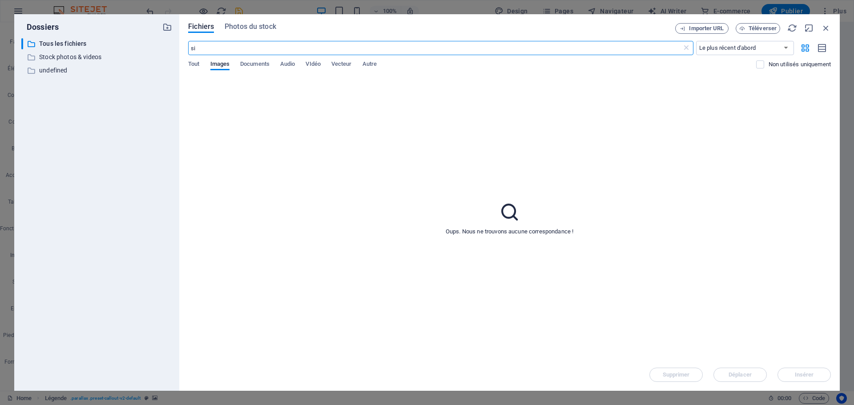
type input "s"
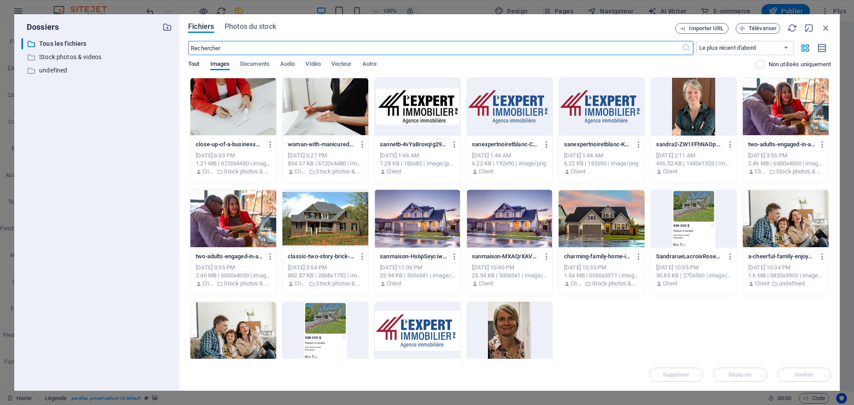
click at [196, 65] on span "Tout" at bounding box center [193, 65] width 11 height 12
click at [329, 217] on div at bounding box center [325, 219] width 86 height 58
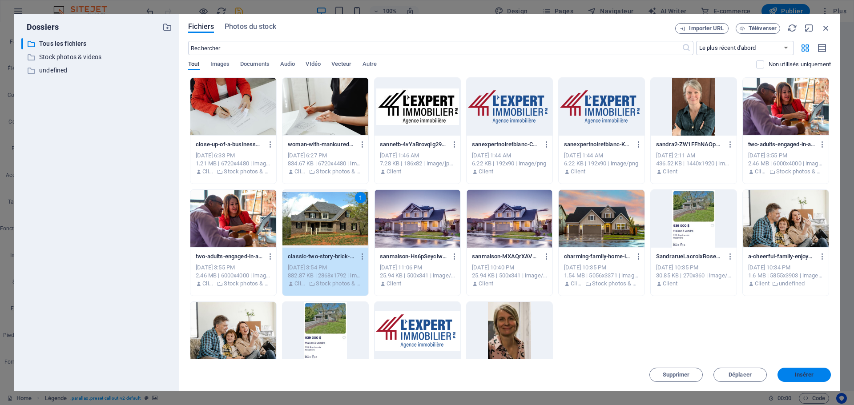
drag, startPoint x: 807, startPoint y: 372, endPoint x: 623, endPoint y: 350, distance: 185.8
click at [807, 372] on span "Insérer" at bounding box center [804, 374] width 19 height 5
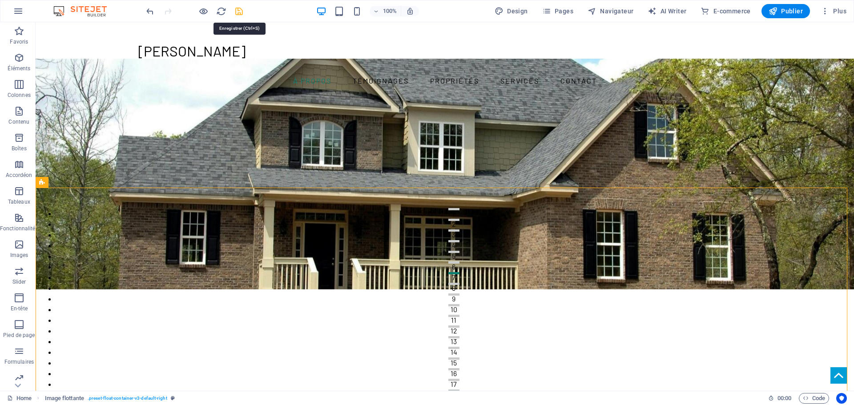
click at [241, 11] on icon "save" at bounding box center [239, 11] width 10 height 10
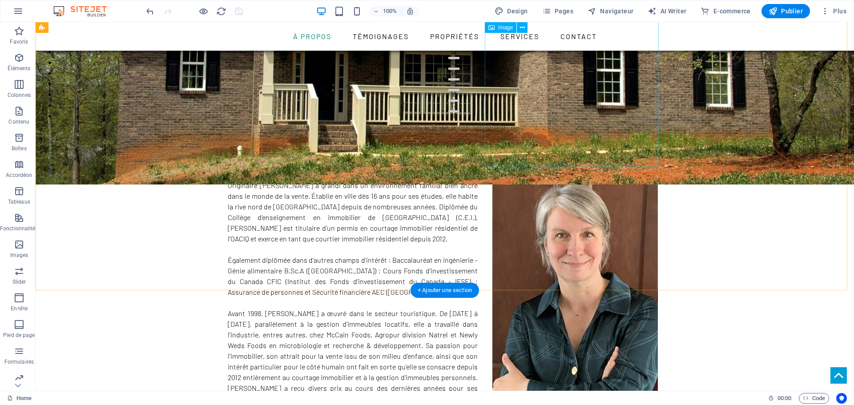
scroll to position [271, 0]
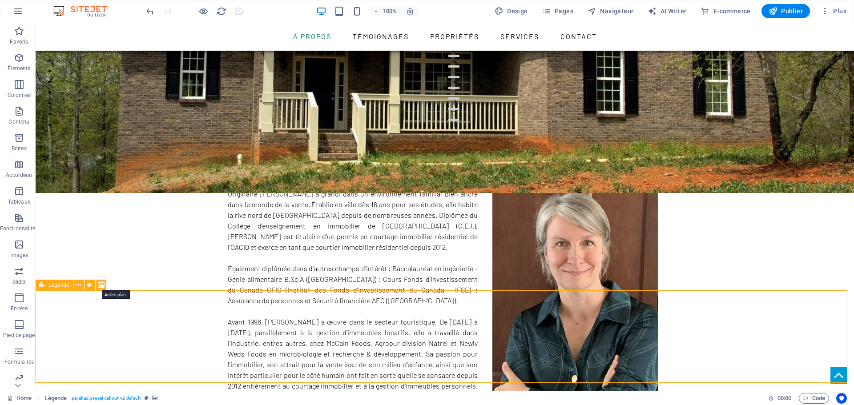
click at [102, 284] on icon at bounding box center [101, 285] width 7 height 9
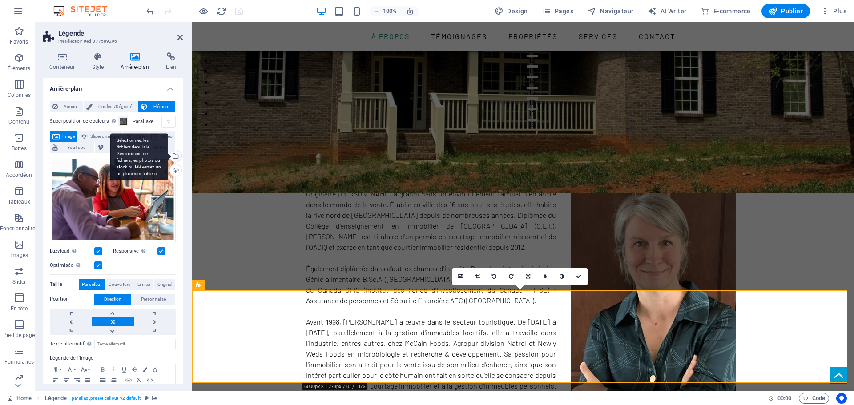
click at [176, 155] on div "Sélectionnez les fichiers depuis le Gestionnaire de fichiers, les photos du sto…" at bounding box center [174, 156] width 13 height 13
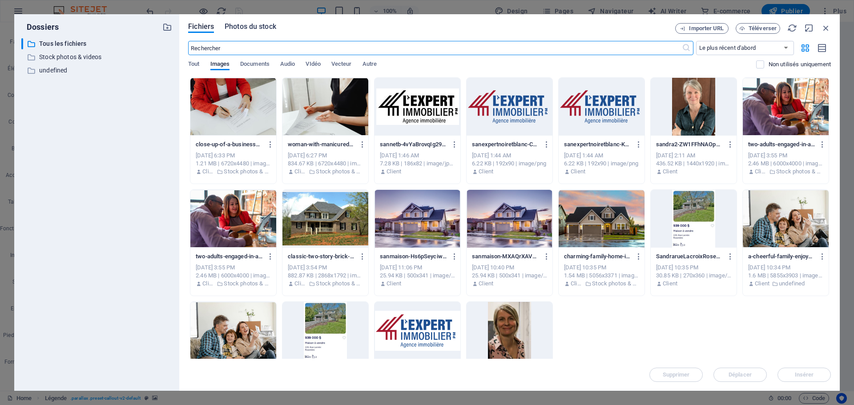
click at [236, 26] on span "Photos du stock" at bounding box center [251, 26] width 52 height 11
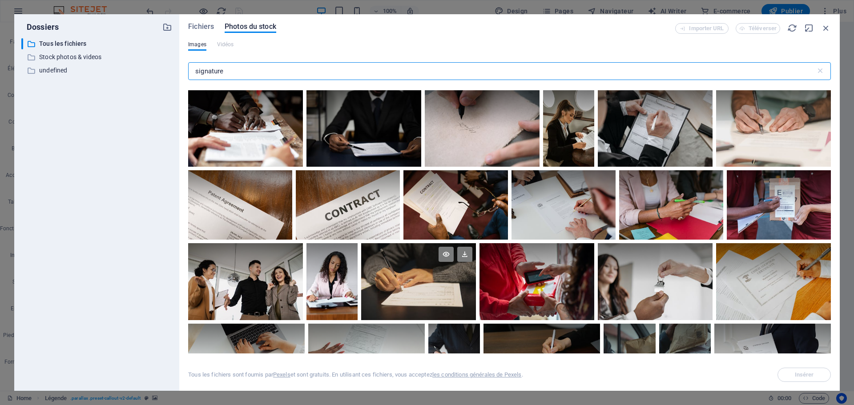
scroll to position [607, 0]
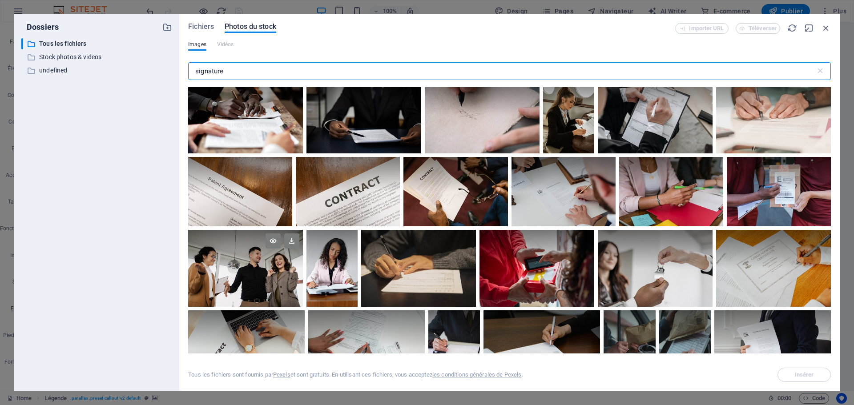
click at [241, 264] on div at bounding box center [245, 249] width 115 height 38
click at [817, 373] on span "Insérer" at bounding box center [803, 374] width 45 height 5
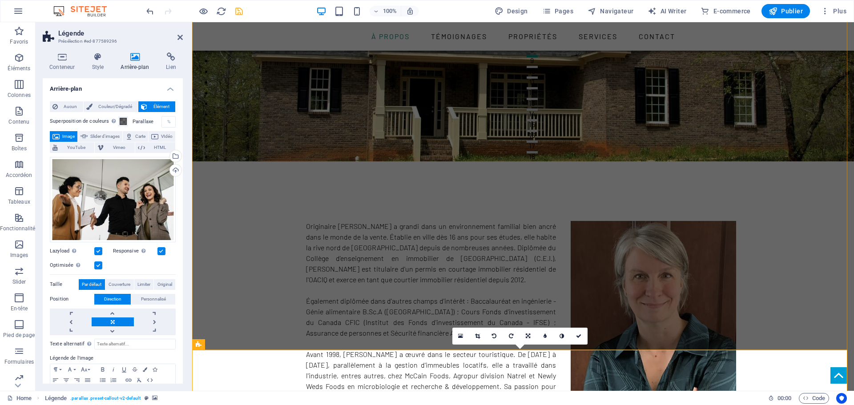
scroll to position [239, 0]
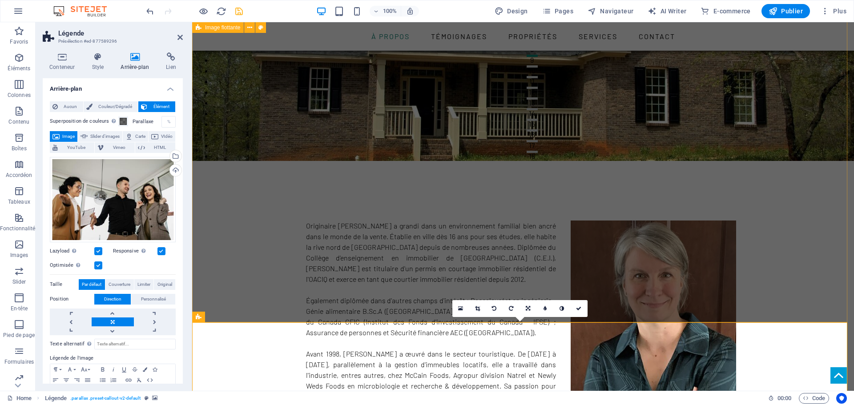
click at [793, 209] on div "Originaire [PERSON_NAME] a grandi dans un environnement familial bien ancré dan…" at bounding box center [523, 381] width 662 height 374
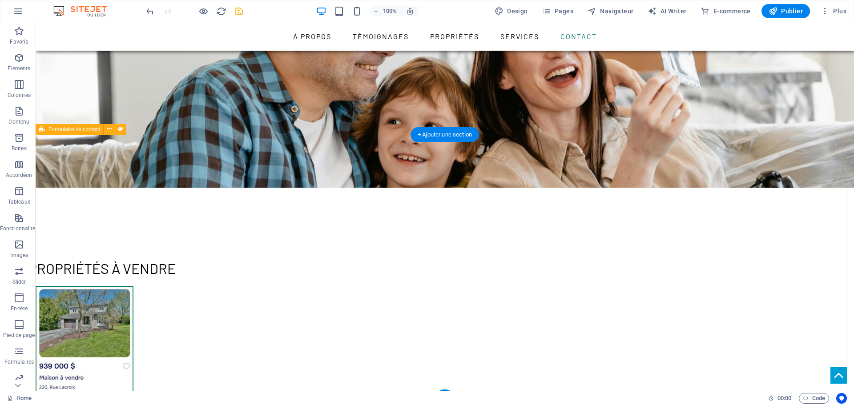
scroll to position [1437, 0]
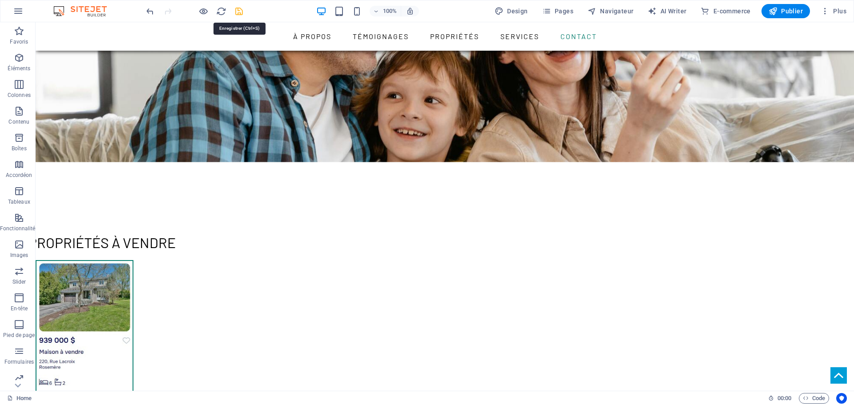
click at [239, 10] on icon "save" at bounding box center [239, 11] width 10 height 10
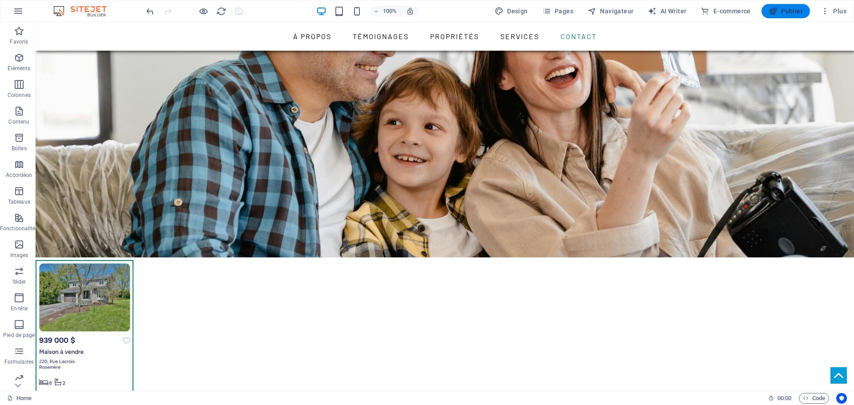
click at [791, 12] on span "Publier" at bounding box center [786, 11] width 34 height 9
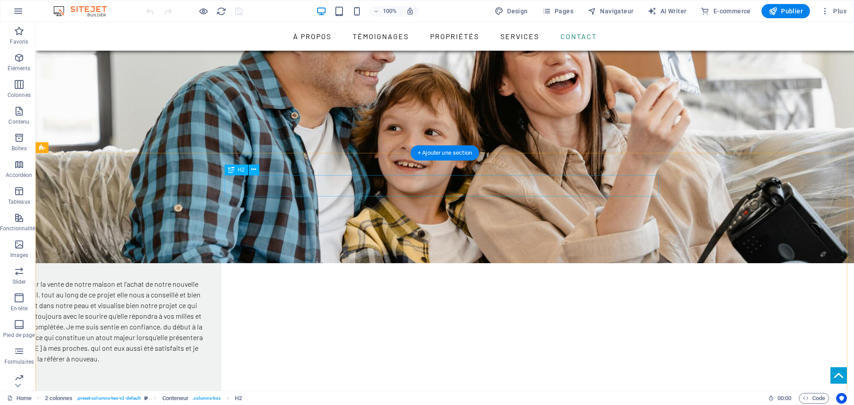
scroll to position [1469, 0]
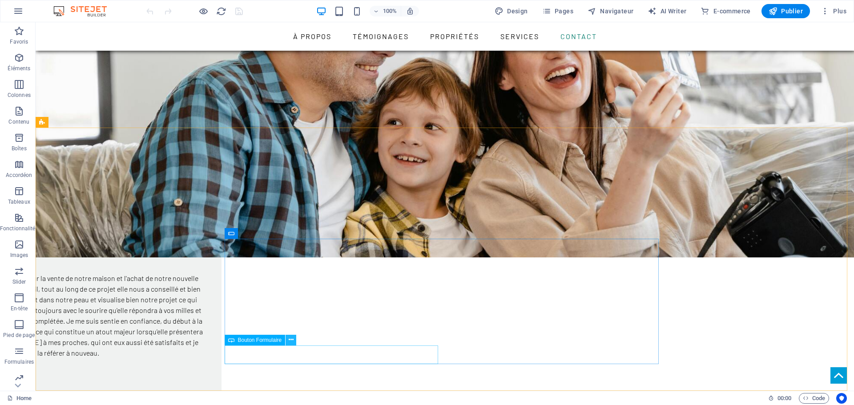
click at [290, 339] on icon at bounding box center [291, 339] width 5 height 9
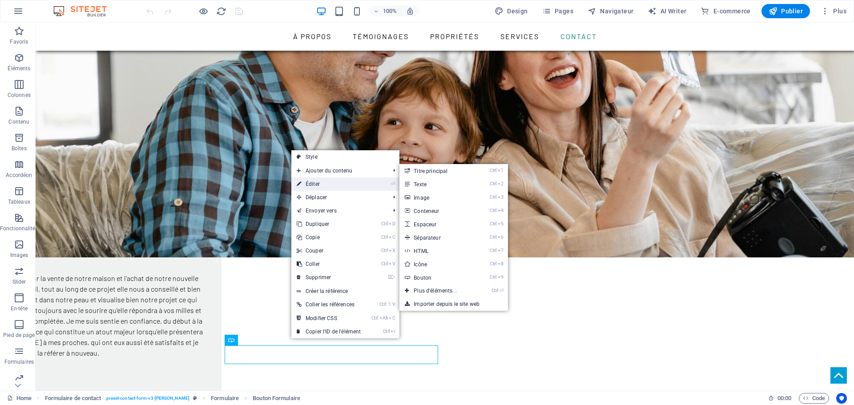
click at [325, 182] on link "⏎ Éditer" at bounding box center [328, 183] width 75 height 13
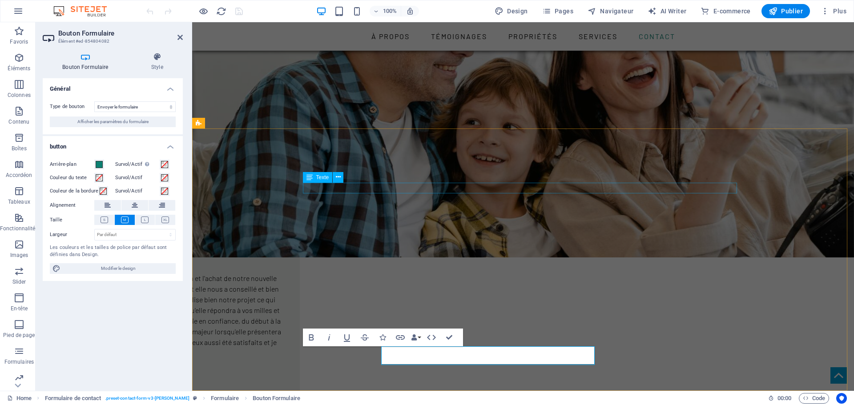
scroll to position [1469, 0]
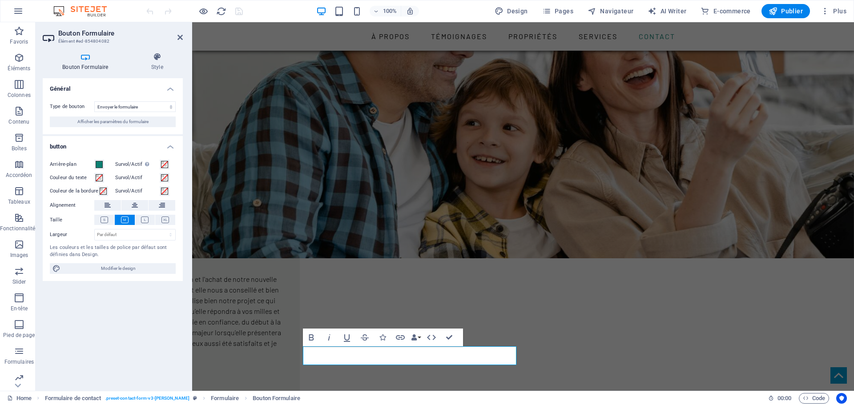
click at [85, 56] on icon at bounding box center [85, 56] width 85 height 9
click at [122, 121] on span "Afficher les paramètres du formulaire" at bounding box center [112, 122] width 71 height 11
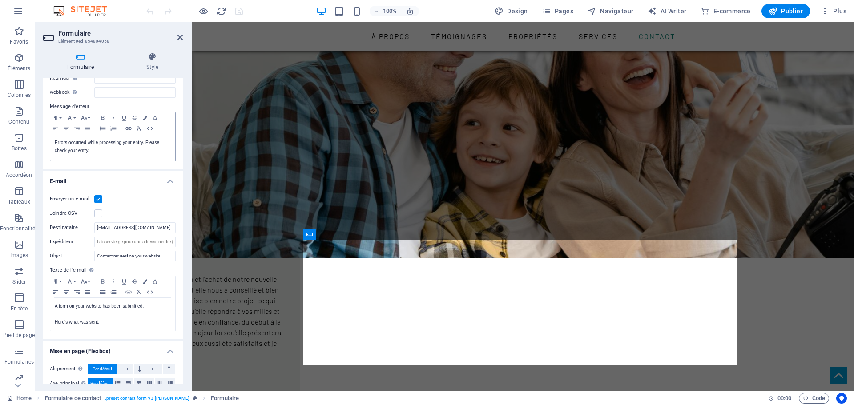
scroll to position [192, 0]
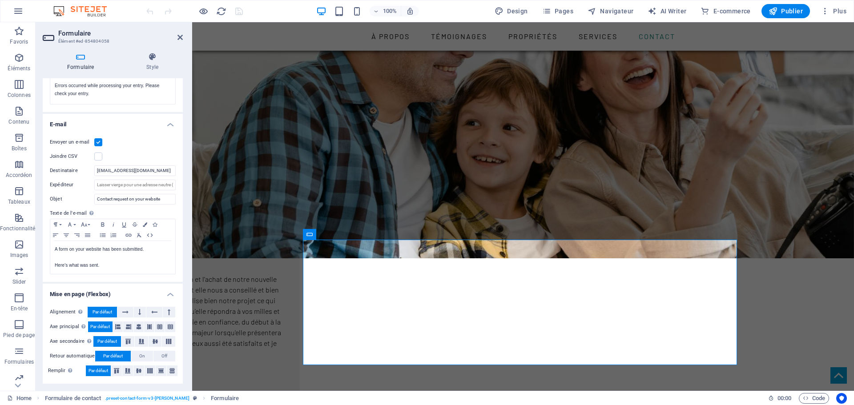
click at [97, 144] on label at bounding box center [98, 142] width 8 height 8
click at [0, 0] on input "Envoyer un e-mail" at bounding box center [0, 0] width 0 height 0
click at [100, 141] on label at bounding box center [98, 142] width 8 height 8
click at [0, 0] on input "Envoyer un e-mail" at bounding box center [0, 0] width 0 height 0
click at [99, 156] on label at bounding box center [98, 157] width 8 height 8
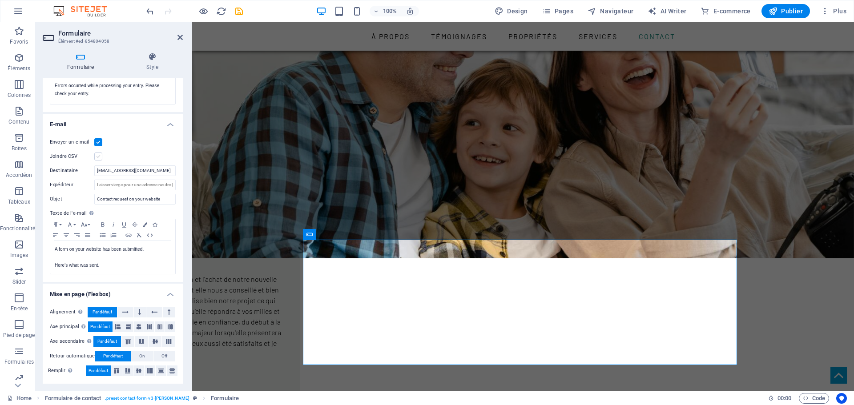
click at [0, 0] on input "Joindre CSV" at bounding box center [0, 0] width 0 height 0
click at [99, 156] on label at bounding box center [98, 157] width 8 height 8
click at [0, 0] on input "Joindre CSV" at bounding box center [0, 0] width 0 height 0
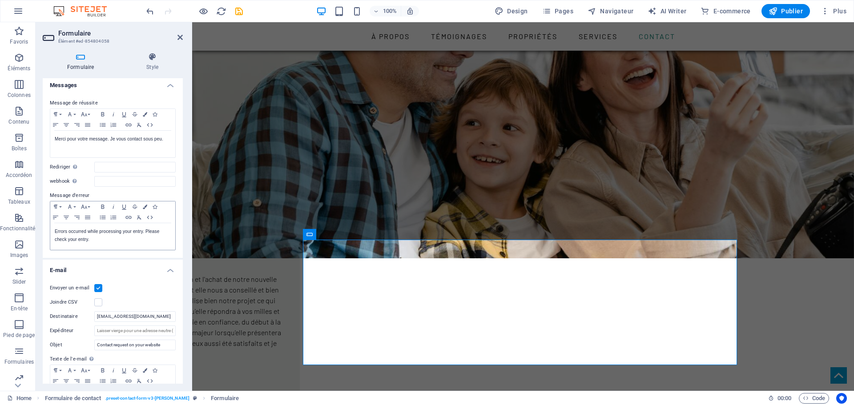
scroll to position [26, 0]
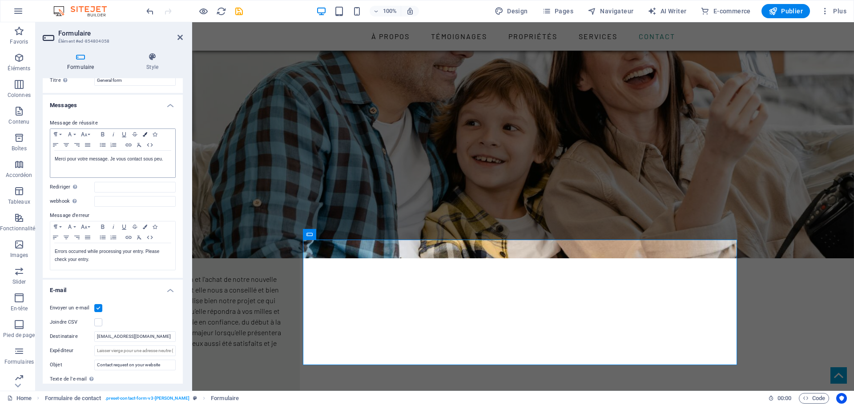
click at [145, 134] on icon "button" at bounding box center [145, 134] width 4 height 4
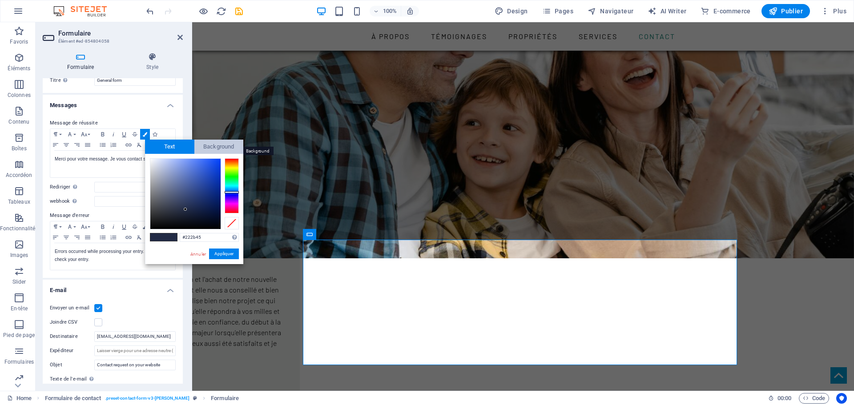
click at [215, 144] on span "Background" at bounding box center [218, 147] width 49 height 14
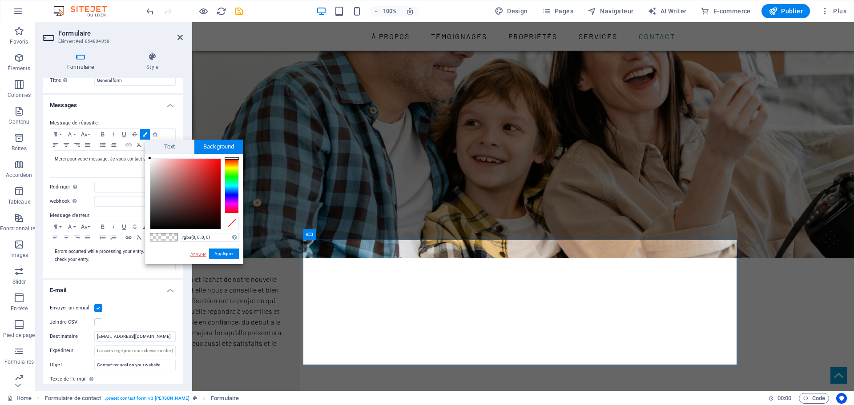
click at [202, 252] on link "Annuler" at bounding box center [197, 254] width 17 height 7
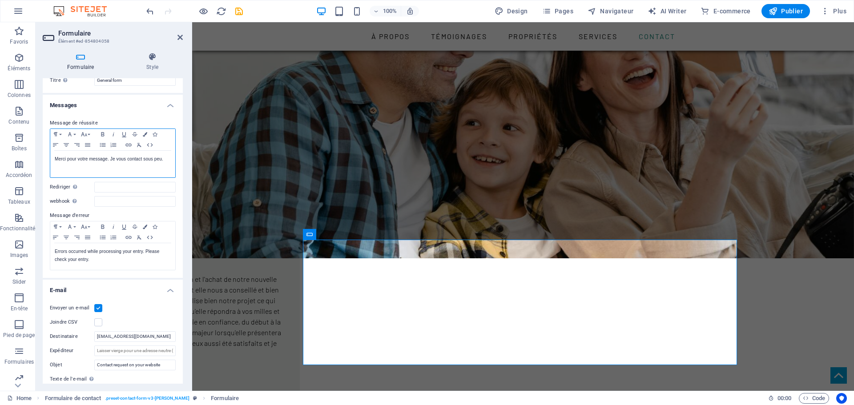
click at [121, 161] on p "Merci pour votre message. Je vous contact sous peu." at bounding box center [113, 159] width 116 height 8
drag, startPoint x: 64, startPoint y: 162, endPoint x: 177, endPoint y: 165, distance: 113.4
click at [177, 165] on div "Message de réussite Paragraph Format Normal Heading 1 Heading 2 Heading 3 Headi…" at bounding box center [113, 194] width 140 height 167
click at [145, 133] on icon "button" at bounding box center [145, 134] width 4 height 4
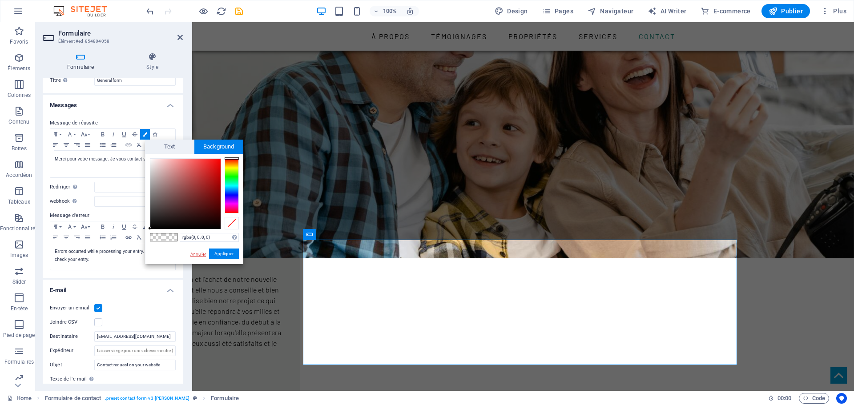
click at [195, 252] on link "Annuler" at bounding box center [197, 254] width 17 height 7
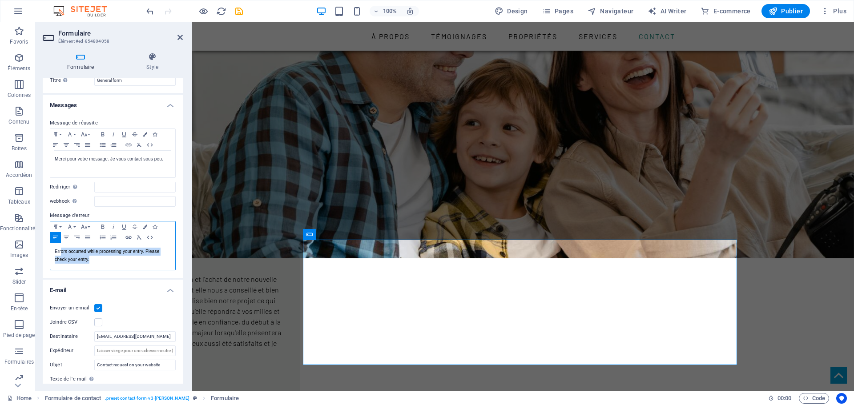
drag, startPoint x: 61, startPoint y: 252, endPoint x: 120, endPoint y: 262, distance: 59.7
click at [117, 264] on div "Errors occurred while processing your entry. Please check your entry." at bounding box center [112, 256] width 125 height 27
click at [146, 227] on icon "button" at bounding box center [145, 227] width 4 height 4
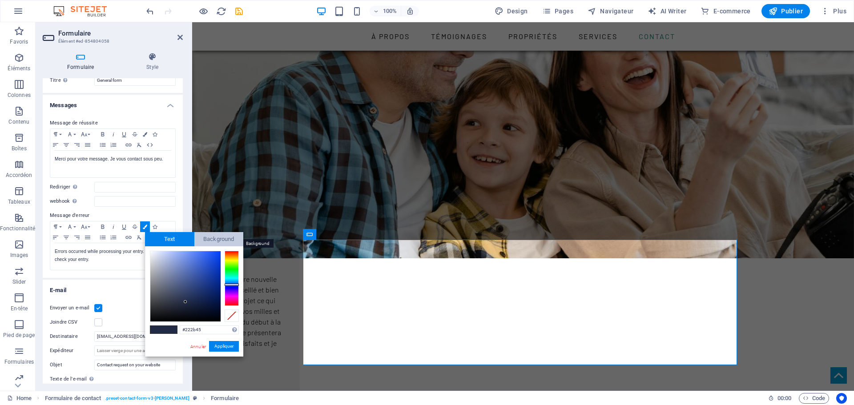
click at [226, 242] on span "Background" at bounding box center [218, 239] width 49 height 14
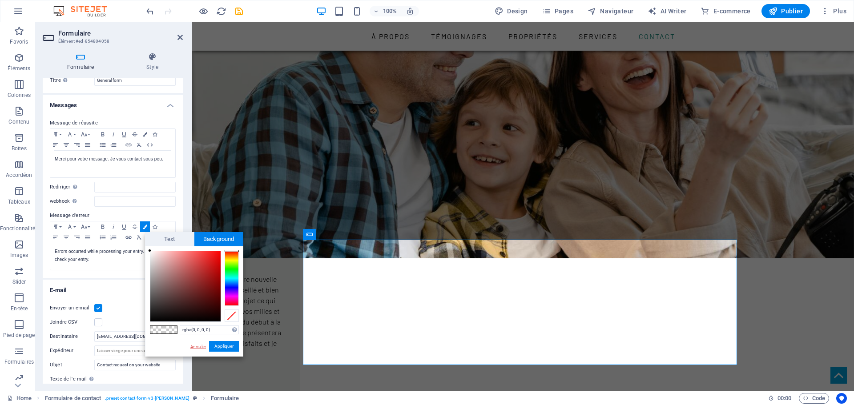
drag, startPoint x: 199, startPoint y: 346, endPoint x: 75, endPoint y: 292, distance: 135.4
click at [199, 346] on link "Annuler" at bounding box center [197, 346] width 17 height 7
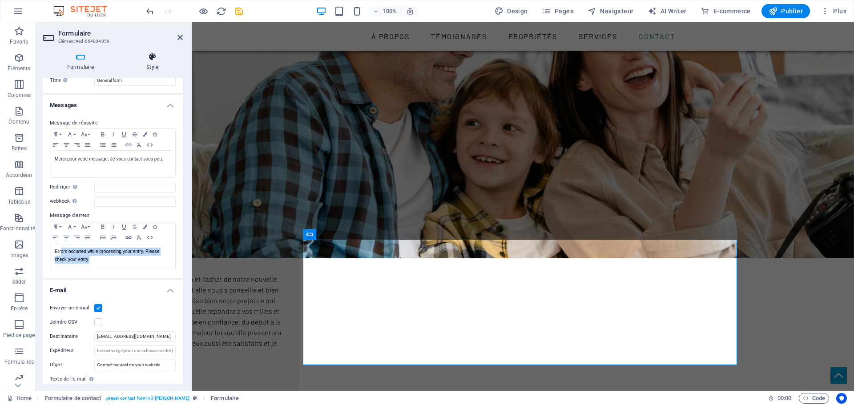
click at [154, 56] on icon at bounding box center [152, 56] width 61 height 9
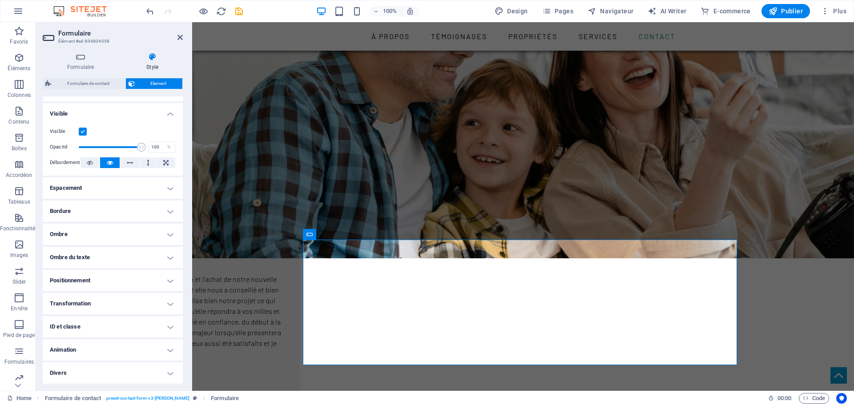
scroll to position [0, 0]
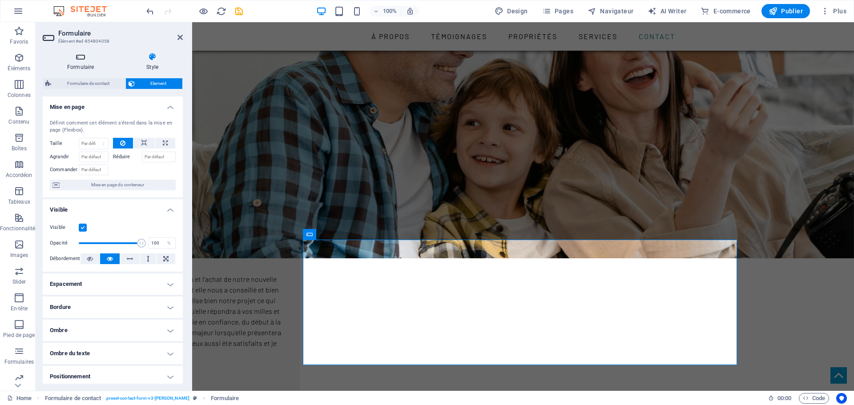
click at [84, 59] on icon at bounding box center [81, 56] width 76 height 9
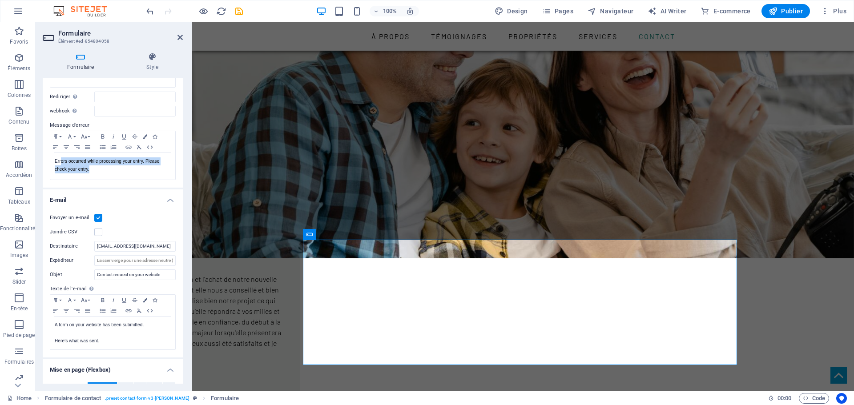
scroll to position [147, 0]
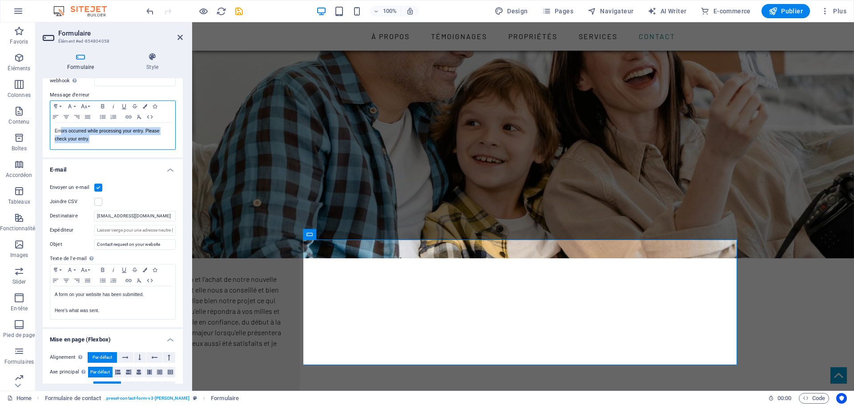
click at [156, 142] on p "Errors occurred while processing your entry. Please check your entry." at bounding box center [113, 135] width 116 height 16
click at [178, 36] on icon at bounding box center [179, 37] width 5 height 7
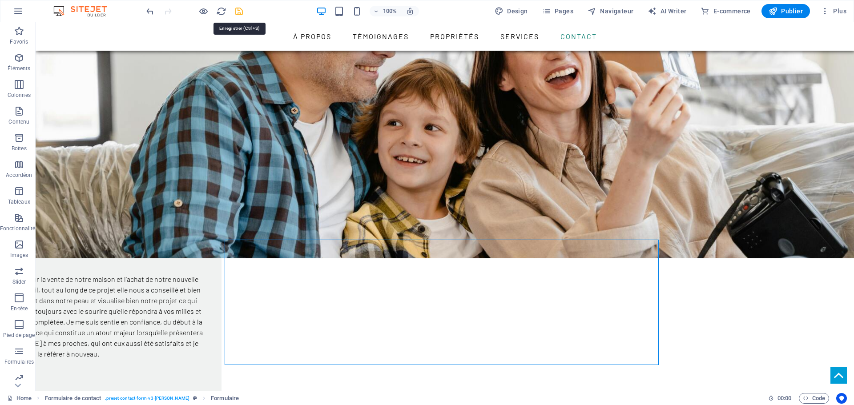
click at [240, 12] on icon "save" at bounding box center [239, 11] width 10 height 10
